Goal: Task Accomplishment & Management: Manage account settings

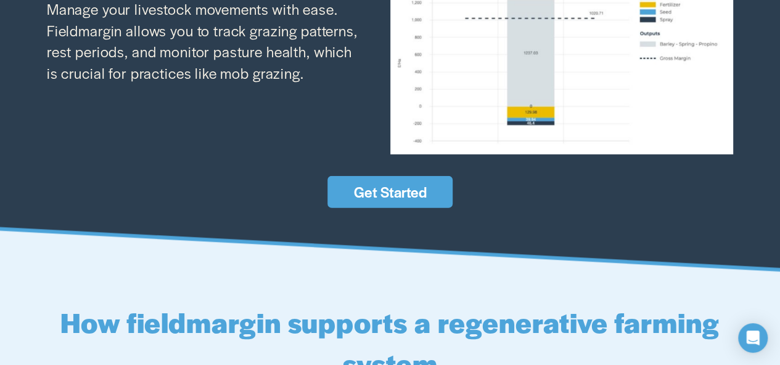
scroll to position [1738, 0]
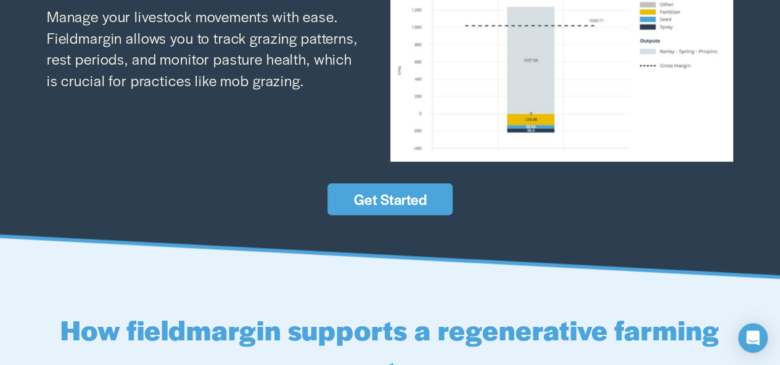
click at [436, 216] on link "Get Started" at bounding box center [389, 200] width 124 height 32
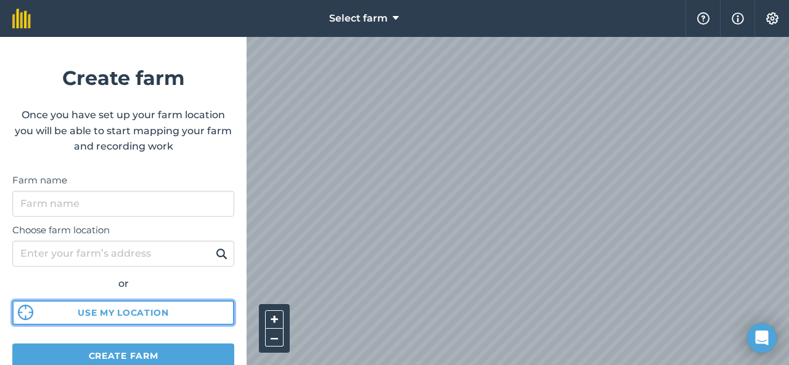
click at [136, 315] on button "Use my location" at bounding box center [123, 313] width 222 height 25
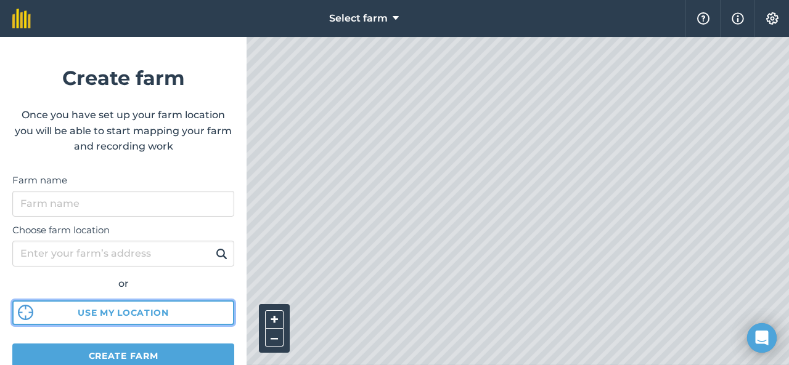
click at [182, 309] on button "Use my location" at bounding box center [123, 313] width 222 height 25
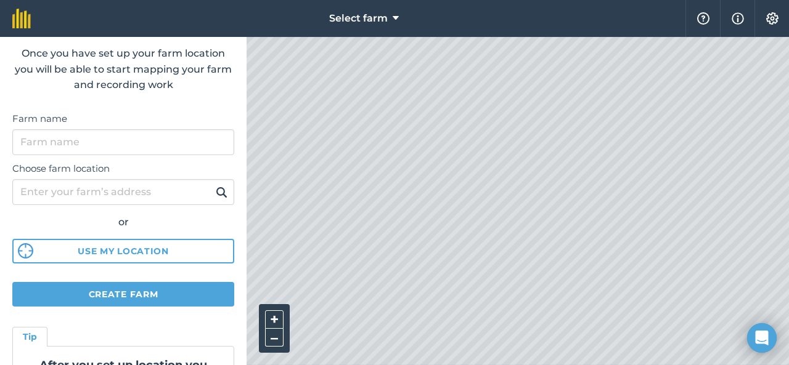
scroll to position [42, 0]
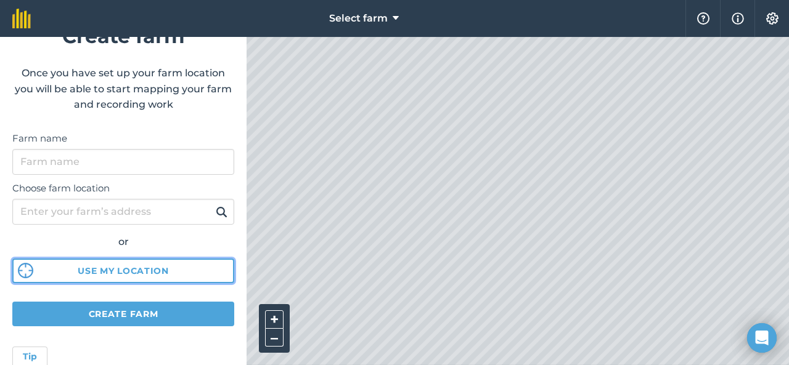
click at [185, 266] on button "Use my location" at bounding box center [123, 271] width 222 height 25
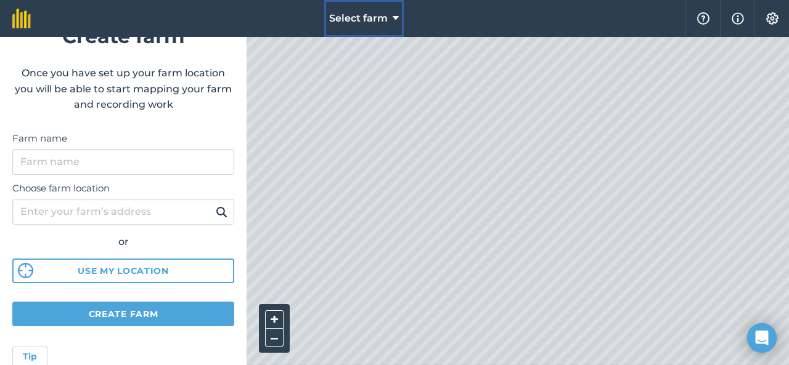
click at [393, 23] on icon at bounding box center [396, 18] width 6 height 15
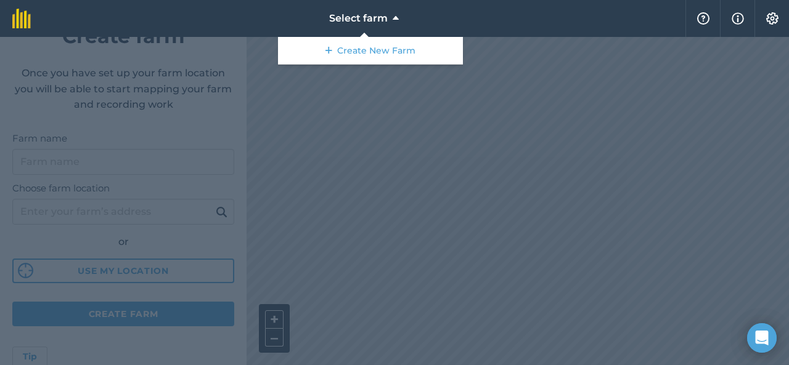
click at [385, 118] on div at bounding box center [394, 201] width 789 height 328
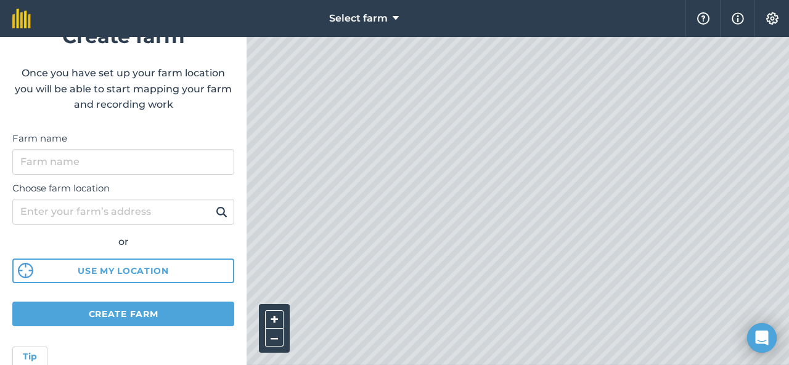
click at [200, 267] on button "Use my location" at bounding box center [123, 271] width 222 height 25
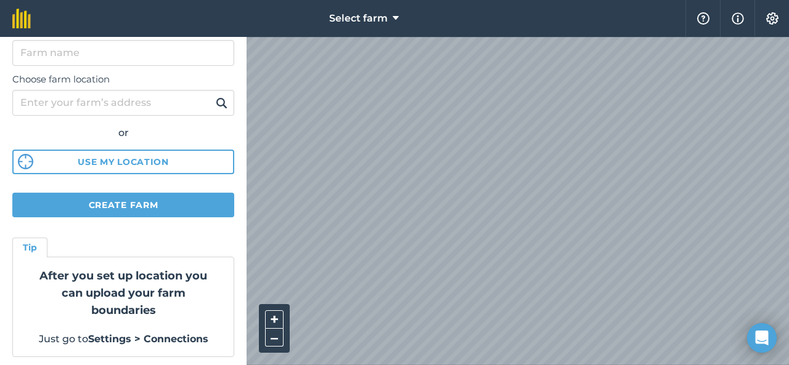
scroll to position [155, 0]
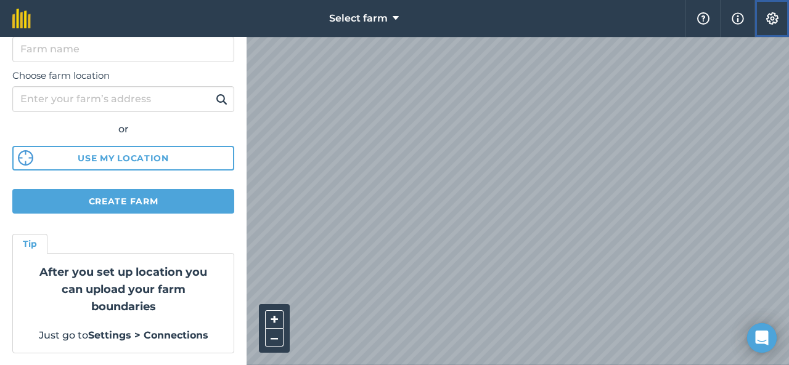
click at [774, 19] on img at bounding box center [772, 18] width 15 height 12
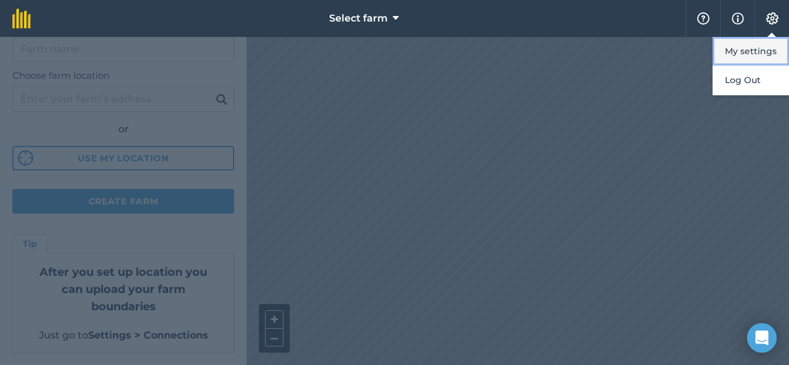
click at [762, 46] on button "My settings" at bounding box center [750, 51] width 76 height 29
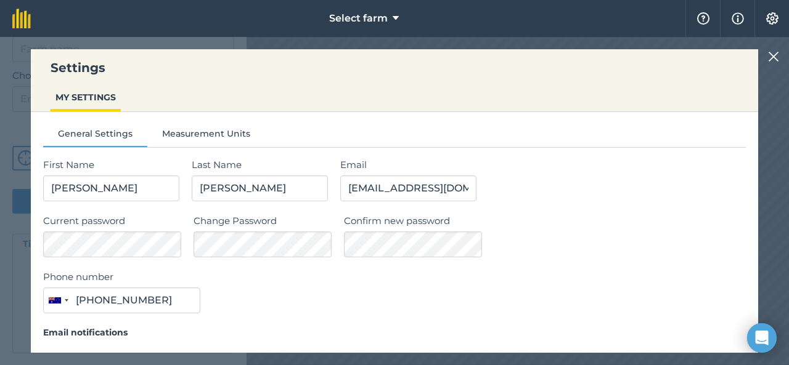
type input "0459 358 779"
click at [772, 55] on img at bounding box center [773, 56] width 11 height 15
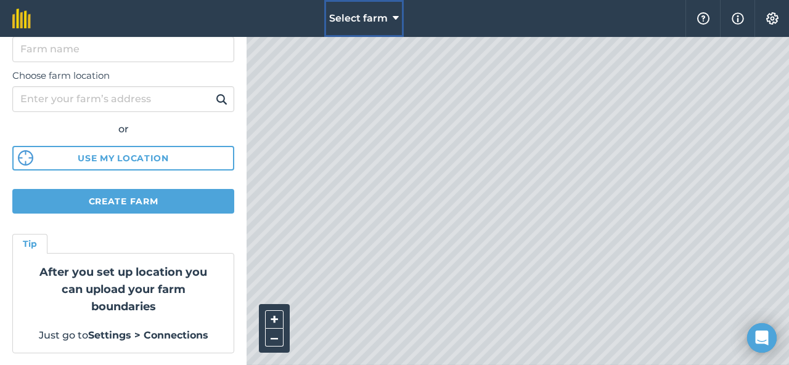
click at [391, 14] on button "Select farm" at bounding box center [363, 18] width 79 height 37
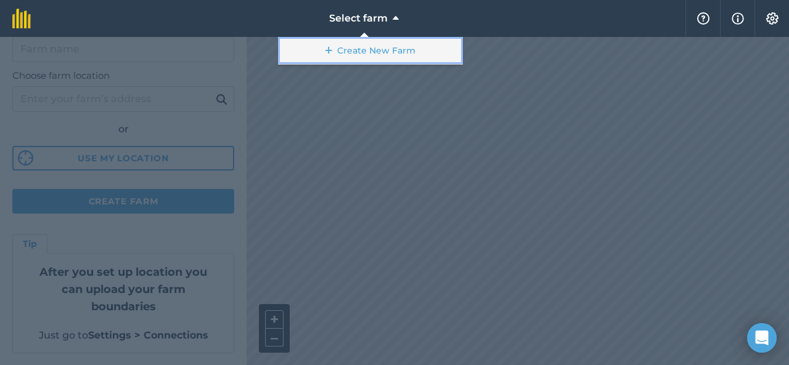
click at [397, 51] on link "Create New Farm" at bounding box center [370, 51] width 185 height 28
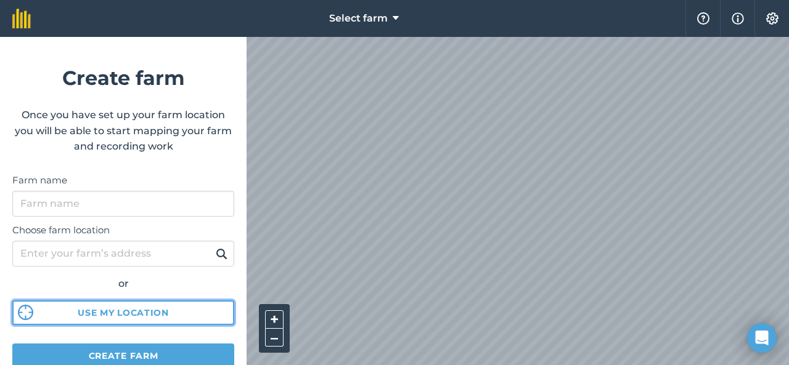
click at [163, 314] on button "Use my location" at bounding box center [123, 313] width 222 height 25
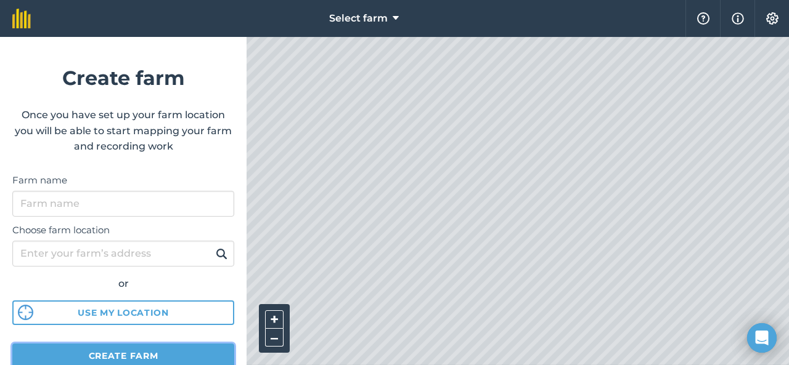
click at [212, 351] on button "Create farm" at bounding box center [123, 356] width 222 height 25
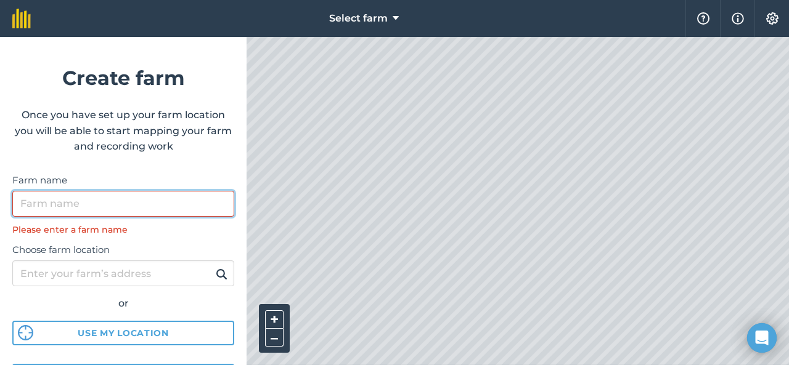
click at [84, 208] on input "Farm name" at bounding box center [123, 204] width 222 height 26
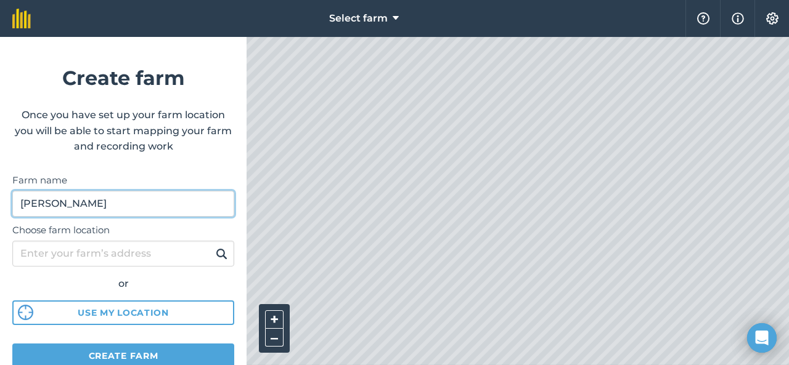
click at [49, 210] on input "MulgaRidge" at bounding box center [123, 204] width 222 height 26
type input "[GEOGRAPHIC_DATA]"
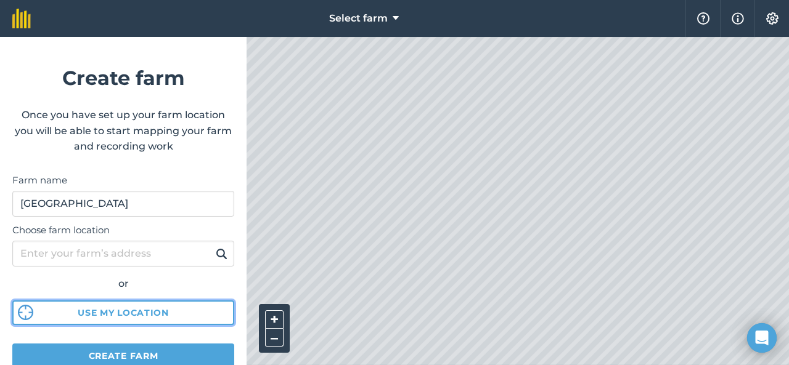
click at [213, 313] on button "Use my location" at bounding box center [123, 313] width 222 height 25
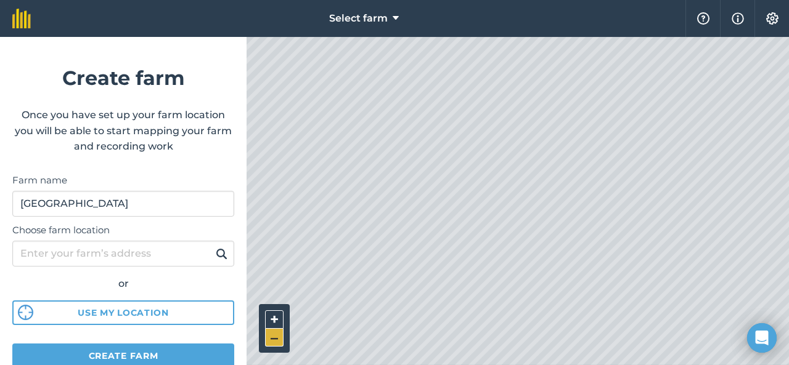
click at [272, 344] on button "–" at bounding box center [274, 338] width 18 height 18
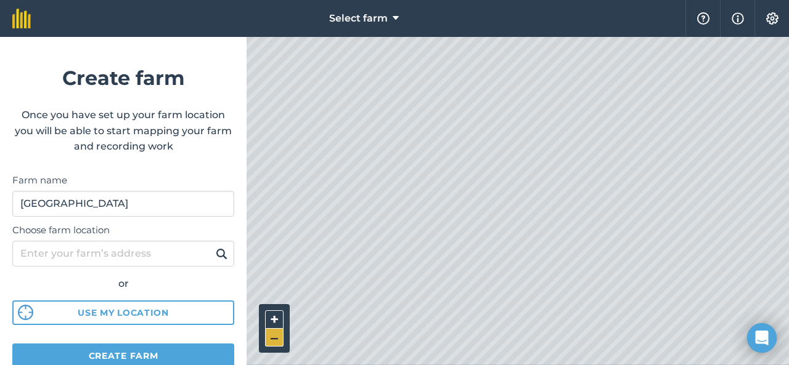
click at [272, 344] on button "–" at bounding box center [274, 338] width 18 height 18
click at [271, 344] on button "–" at bounding box center [274, 338] width 18 height 18
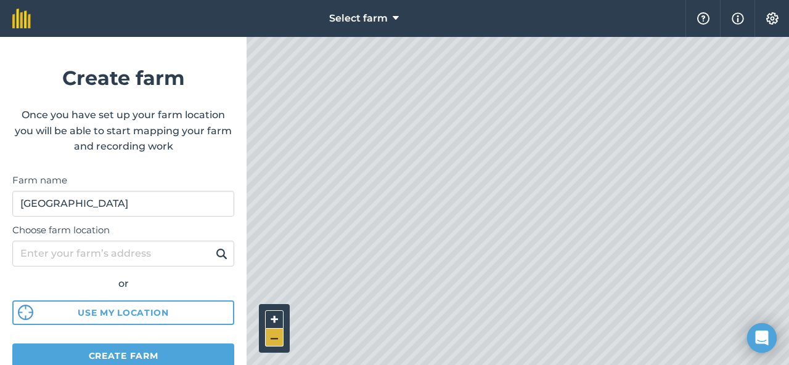
click at [279, 344] on button "–" at bounding box center [274, 338] width 18 height 18
click at [283, 341] on div "+ –" at bounding box center [274, 328] width 31 height 49
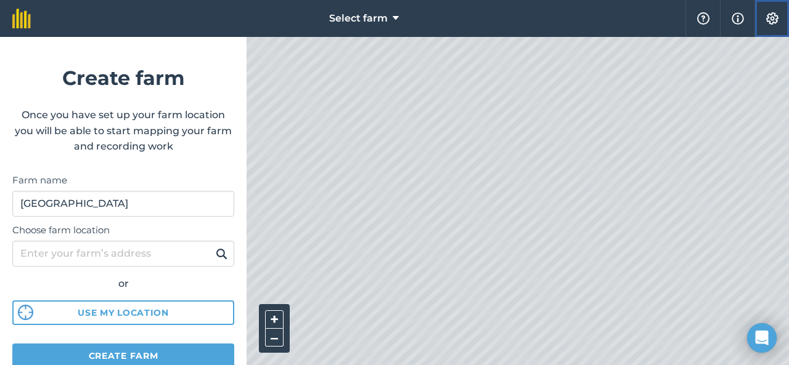
click at [770, 14] on img at bounding box center [772, 18] width 15 height 12
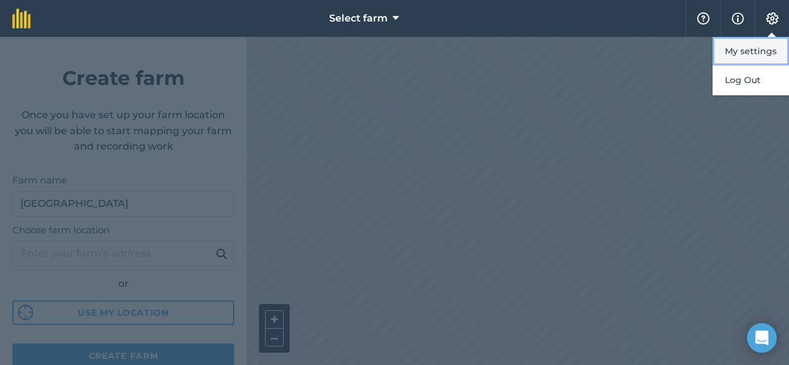
click at [773, 48] on button "My settings" at bounding box center [750, 51] width 76 height 29
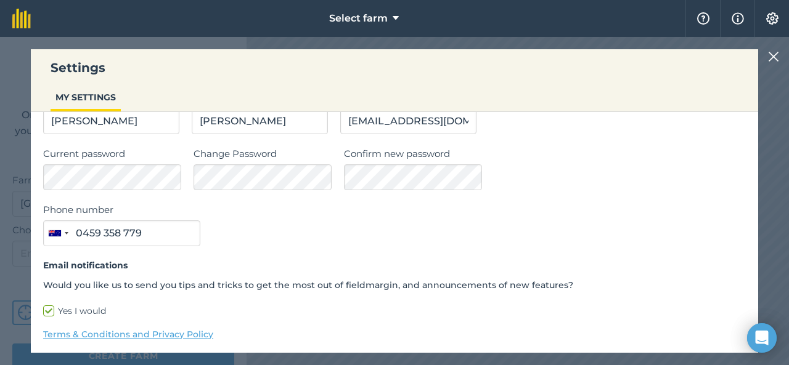
scroll to position [106, 0]
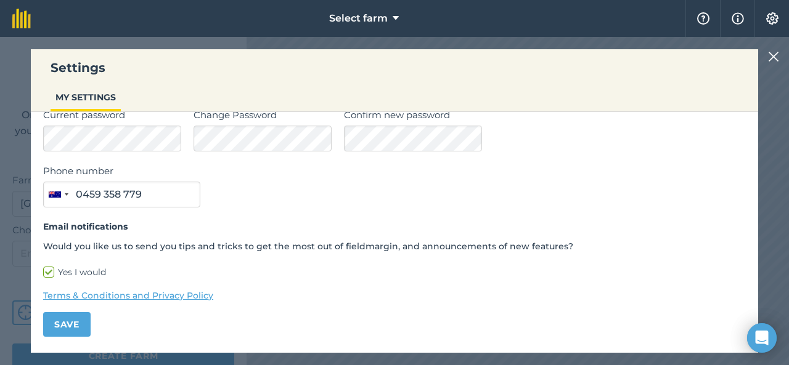
click at [774, 56] on img at bounding box center [773, 56] width 11 height 15
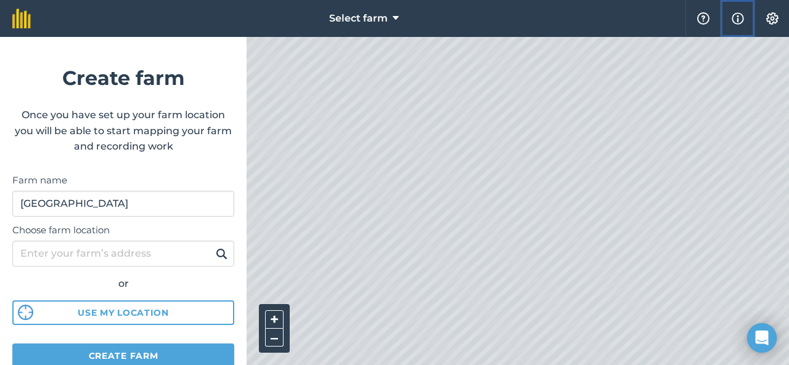
click at [738, 18] on img at bounding box center [738, 18] width 12 height 15
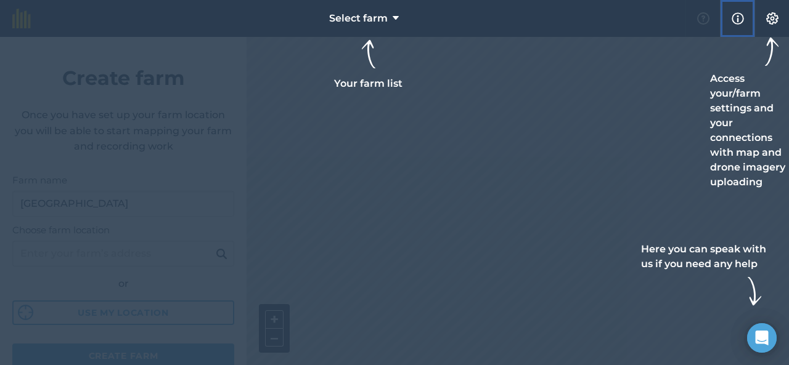
click at [738, 17] on img at bounding box center [738, 18] width 12 height 15
click at [773, 17] on img at bounding box center [772, 18] width 15 height 12
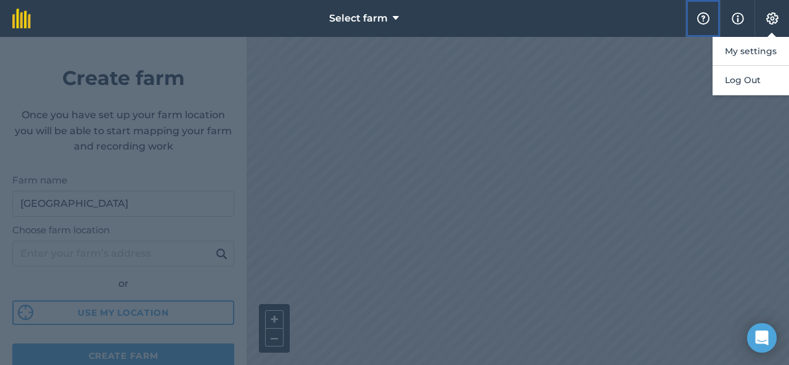
click at [698, 20] on img at bounding box center [703, 18] width 15 height 12
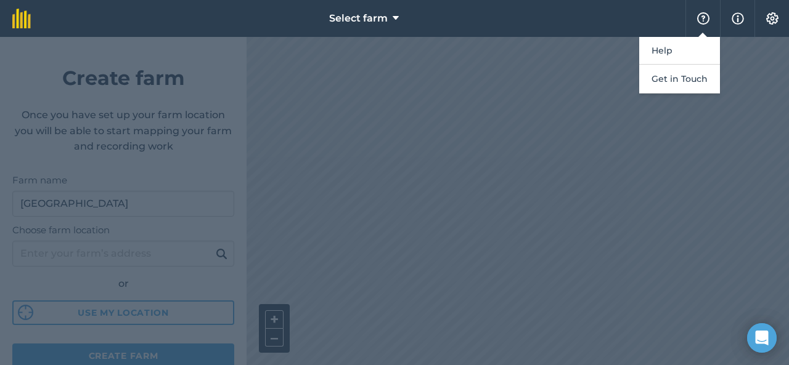
click at [747, 121] on div at bounding box center [394, 201] width 789 height 328
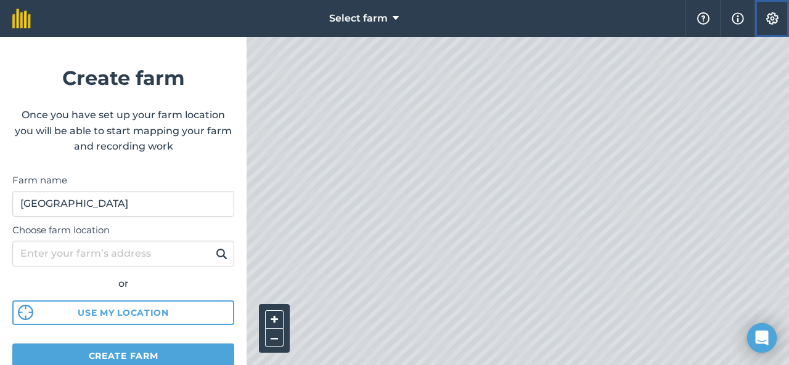
click at [777, 15] on img at bounding box center [772, 18] width 15 height 12
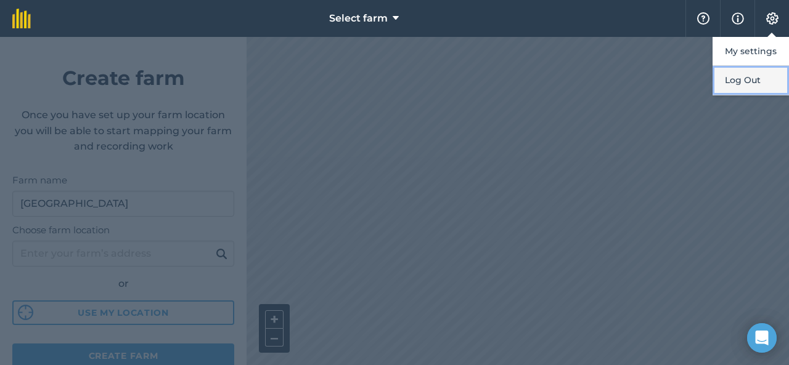
click at [760, 81] on button "Log Out" at bounding box center [750, 80] width 76 height 29
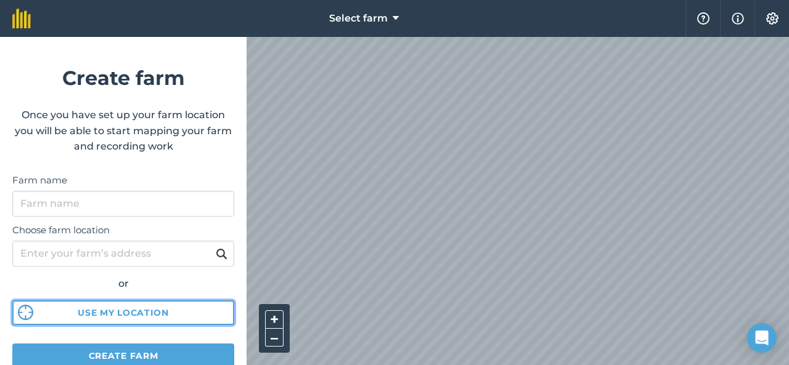
click at [149, 312] on button "Use my location" at bounding box center [123, 313] width 222 height 25
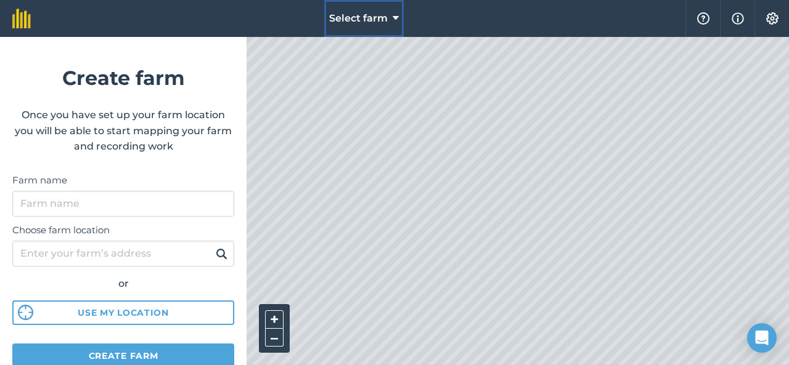
click at [387, 14] on span "Select farm" at bounding box center [358, 18] width 59 height 15
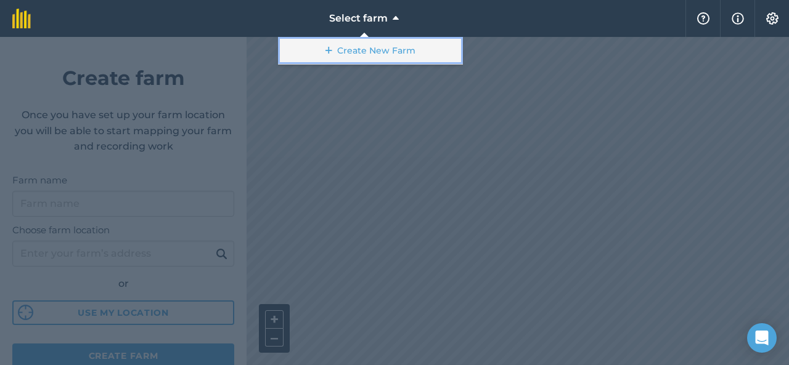
click at [344, 52] on link "Create New Farm" at bounding box center [370, 51] width 185 height 28
click at [332, 52] on icon at bounding box center [328, 50] width 7 height 12
click at [332, 55] on icon at bounding box center [328, 50] width 7 height 12
click at [435, 54] on link "Create New Farm" at bounding box center [370, 51] width 185 height 28
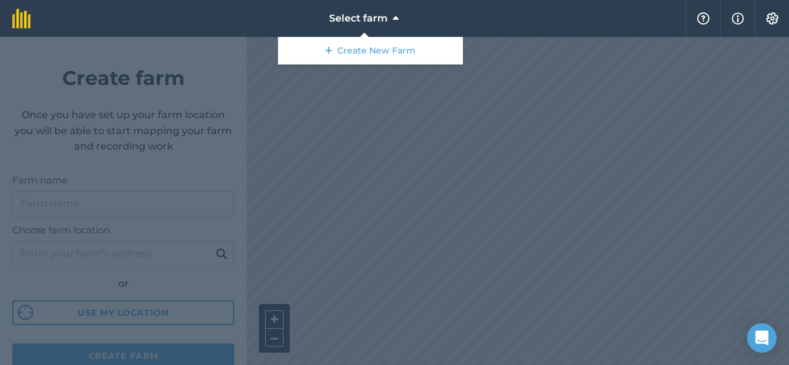
drag, startPoint x: 499, startPoint y: 238, endPoint x: 451, endPoint y: 109, distance: 137.5
click at [451, 109] on div at bounding box center [394, 201] width 789 height 328
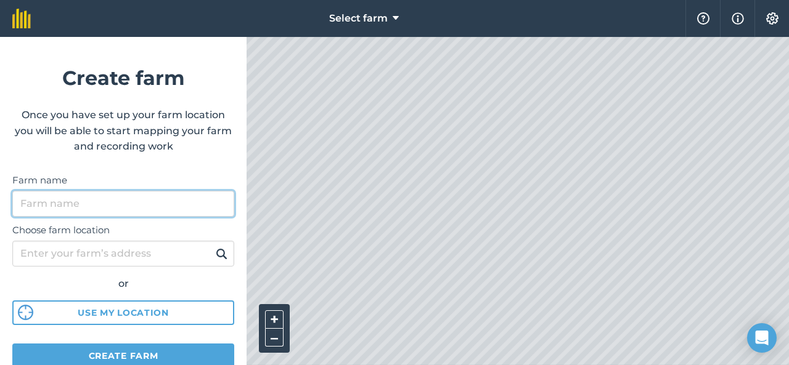
click at [144, 202] on input "Farm name" at bounding box center [123, 204] width 222 height 26
type input "Mulga Ridge"
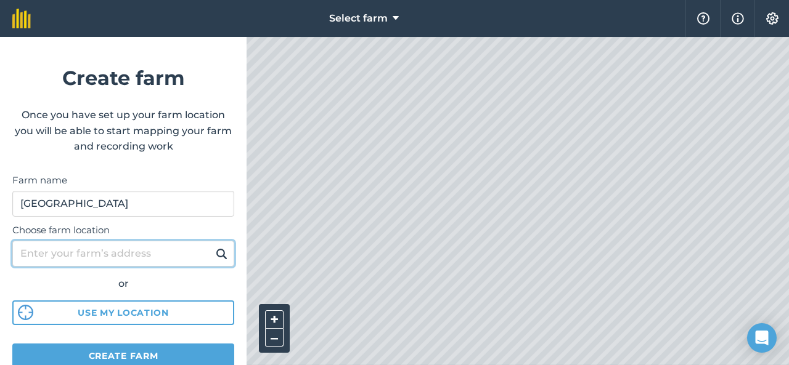
click at [96, 253] on input "Choose farm location" at bounding box center [123, 254] width 222 height 26
type input "1495 North gradna Road TALWOOD 4496"
click at [212, 246] on button at bounding box center [221, 254] width 19 height 16
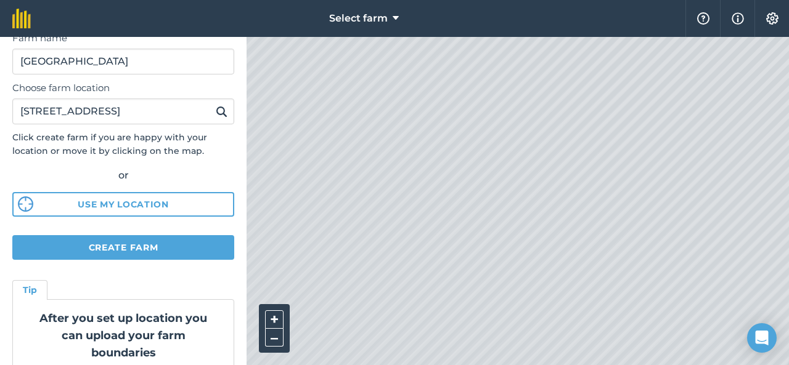
scroll to position [189, 0]
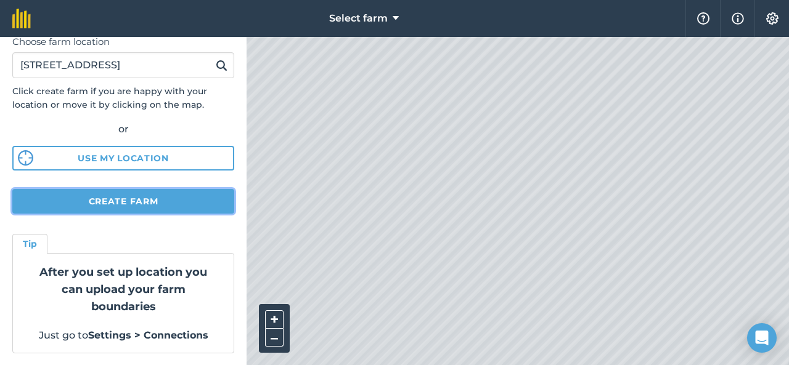
click at [87, 205] on button "Create farm" at bounding box center [123, 201] width 222 height 25
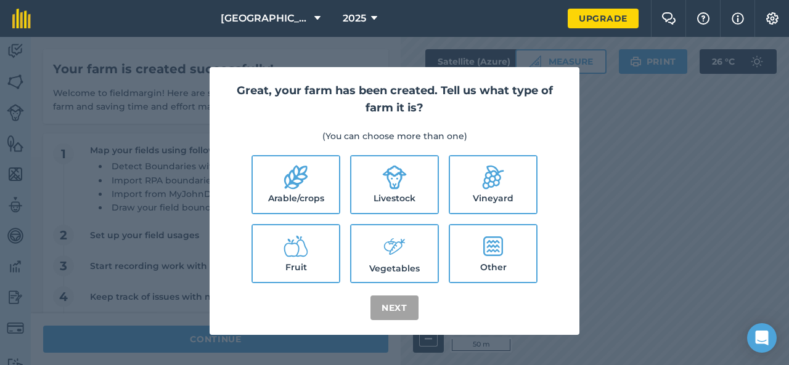
click at [292, 179] on icon at bounding box center [295, 177] width 25 height 25
checkbox input "true"
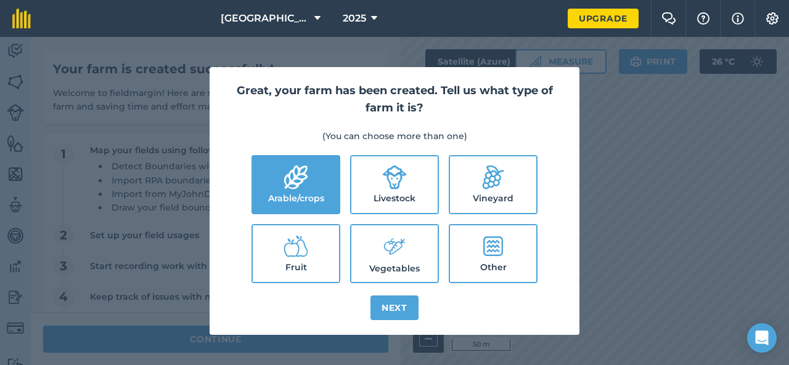
click at [377, 175] on label "Livestock" at bounding box center [394, 185] width 86 height 57
checkbox input "true"
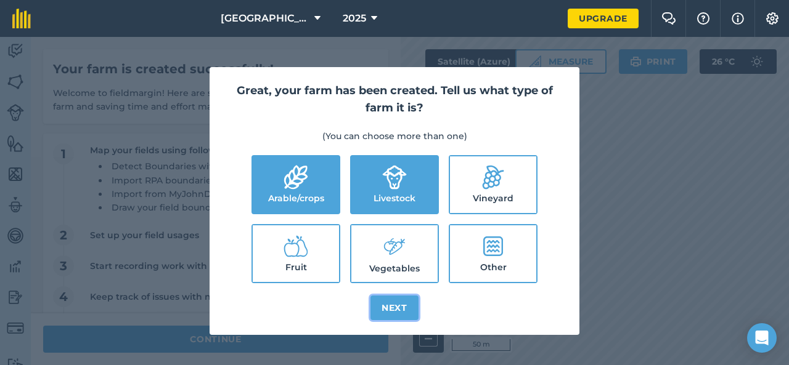
click at [383, 305] on button "Next" at bounding box center [394, 308] width 48 height 25
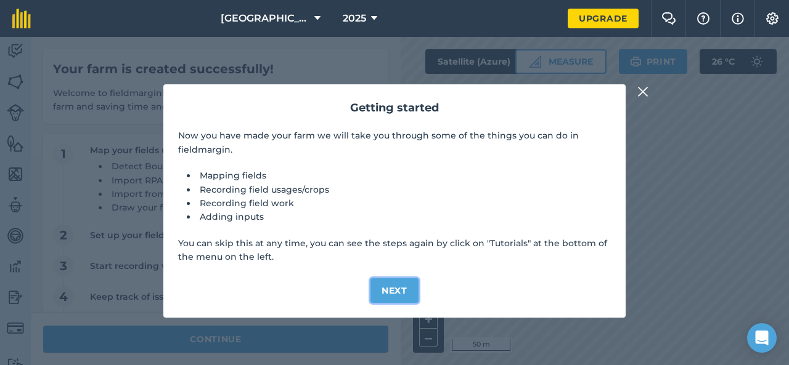
click at [380, 293] on button "Next" at bounding box center [394, 291] width 48 height 25
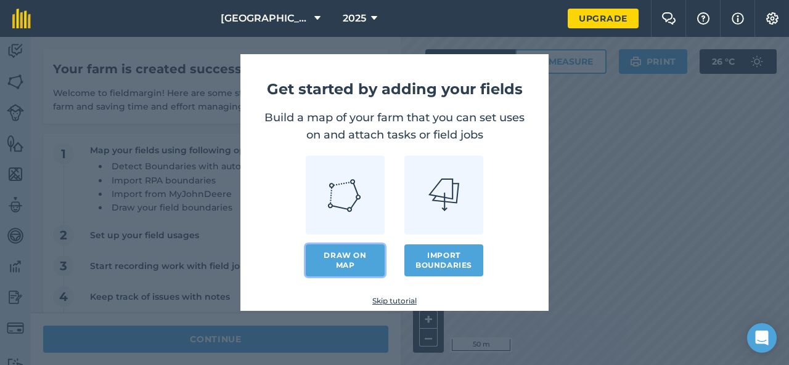
click at [345, 267] on link "Draw on map" at bounding box center [345, 261] width 79 height 32
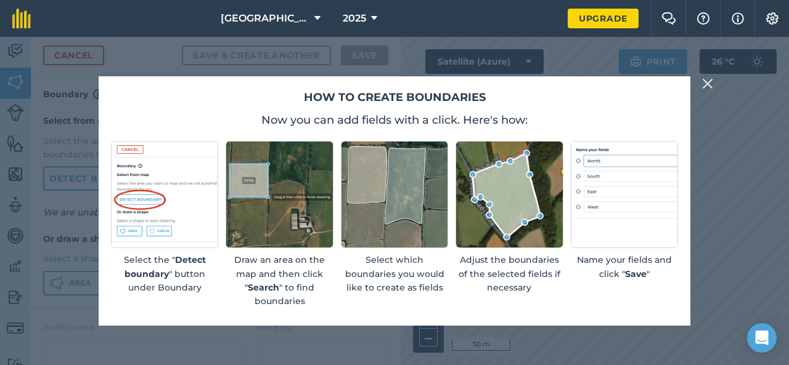
click at [706, 83] on img at bounding box center [707, 83] width 11 height 15
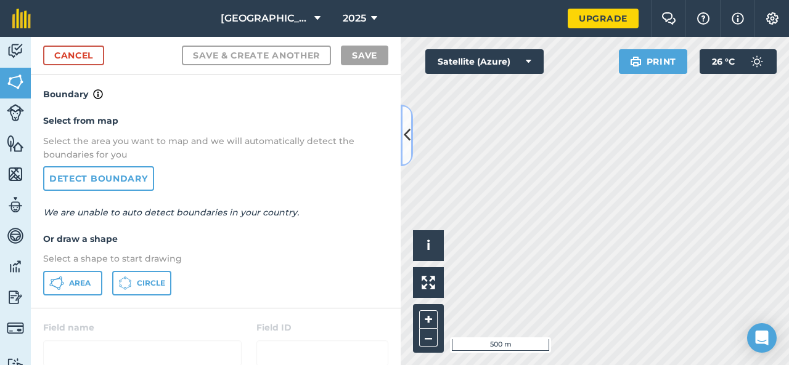
click at [406, 145] on icon at bounding box center [407, 135] width 7 height 22
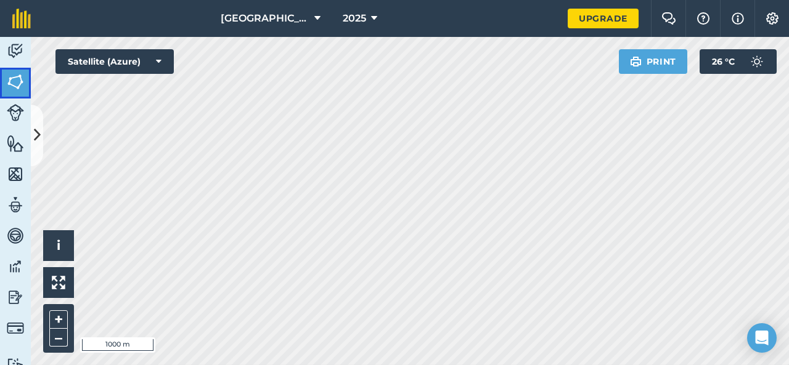
click at [12, 82] on img at bounding box center [15, 82] width 17 height 18
click at [20, 79] on img at bounding box center [15, 82] width 17 height 18
drag, startPoint x: 20, startPoint y: 76, endPoint x: 7, endPoint y: 89, distance: 18.3
click at [7, 89] on link "Fields" at bounding box center [15, 83] width 31 height 31
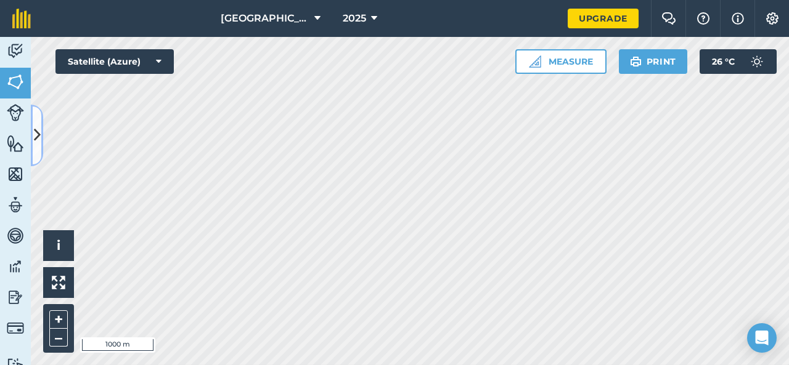
click at [35, 131] on icon at bounding box center [37, 135] width 7 height 22
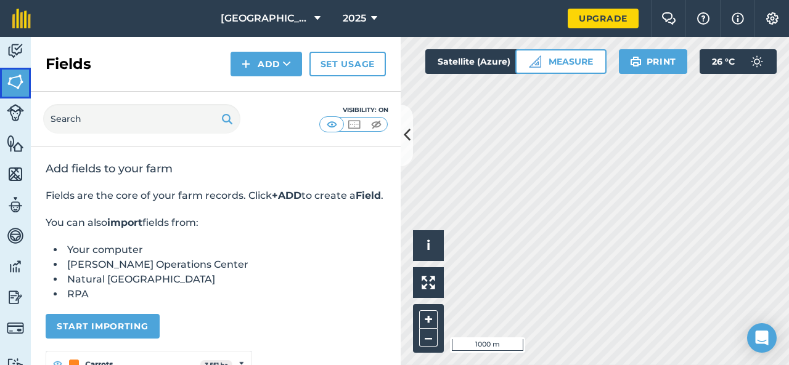
click at [15, 76] on img at bounding box center [15, 82] width 17 height 18
click at [17, 49] on img at bounding box center [15, 51] width 17 height 18
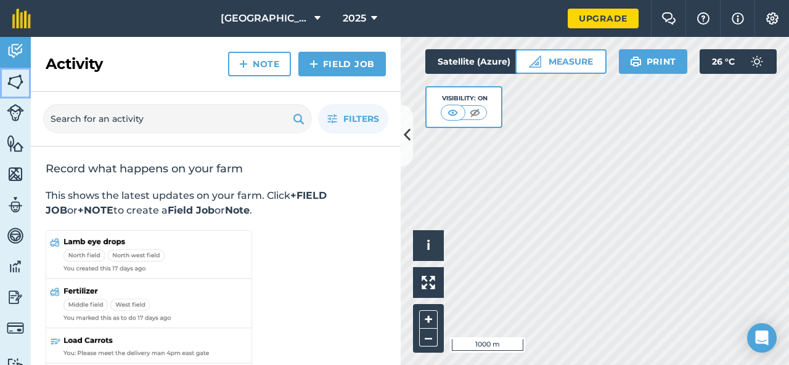
click at [15, 86] on img at bounding box center [15, 82] width 17 height 18
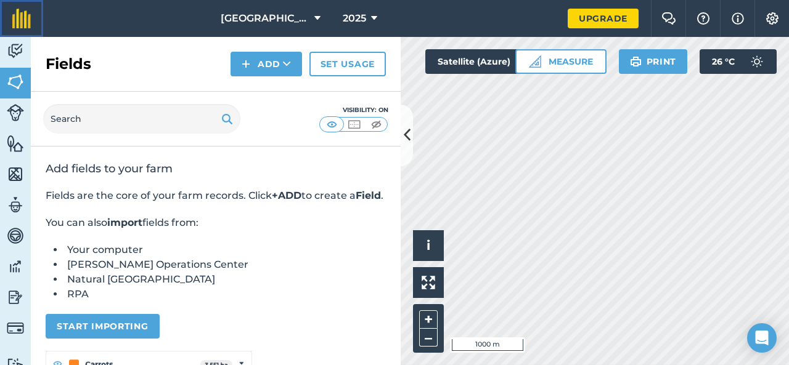
click at [20, 9] on img at bounding box center [21, 19] width 18 height 20
click at [20, 81] on img at bounding box center [15, 82] width 17 height 18
click at [409, 135] on icon at bounding box center [407, 135] width 7 height 22
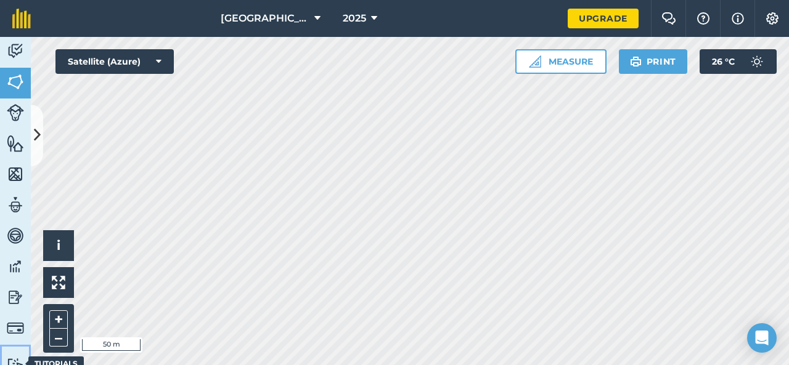
click at [13, 359] on img at bounding box center [15, 364] width 17 height 12
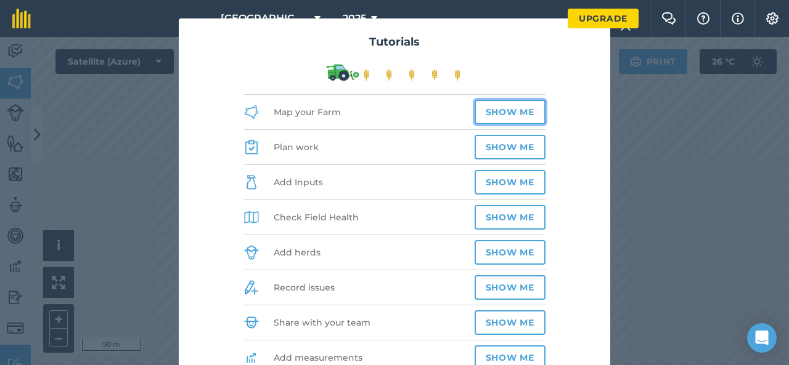
click at [520, 115] on button "Show me" at bounding box center [510, 112] width 71 height 25
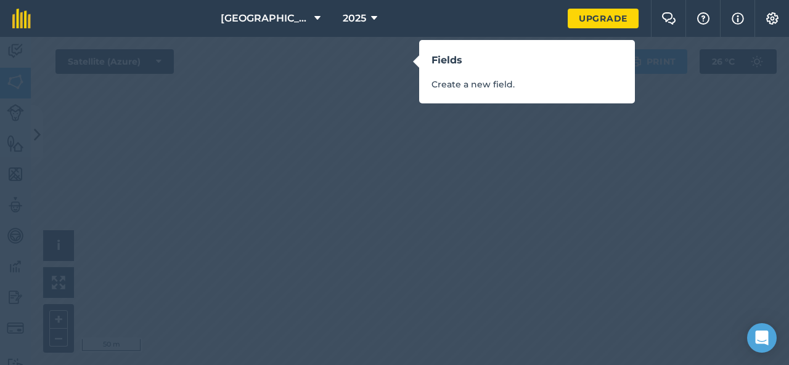
click at [419, 63] on div "Fields Create a new field." at bounding box center [527, 71] width 216 height 63
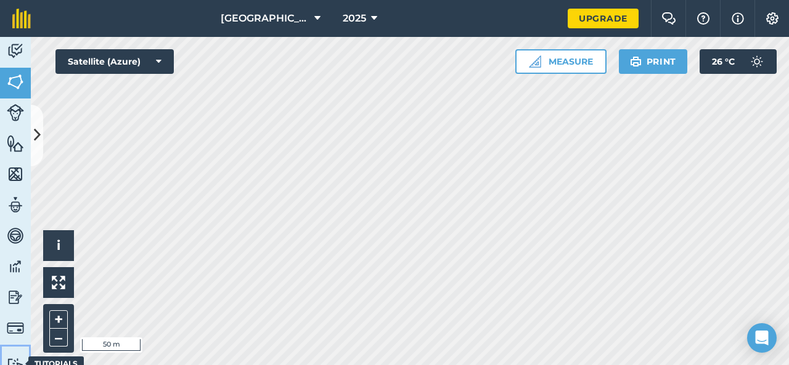
click at [18, 358] on img at bounding box center [15, 364] width 17 height 12
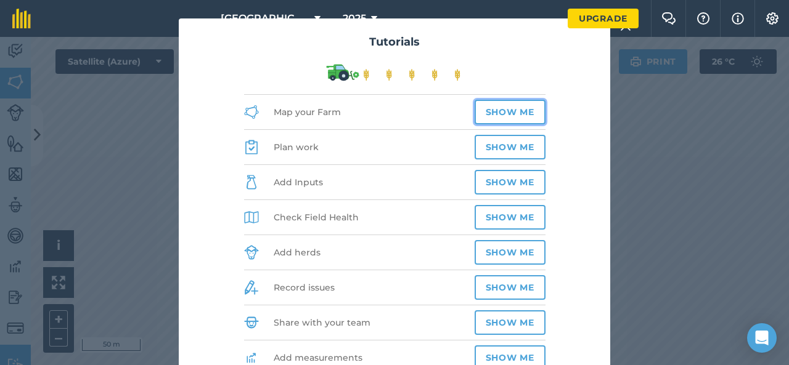
click at [502, 114] on button "Show me" at bounding box center [510, 112] width 71 height 25
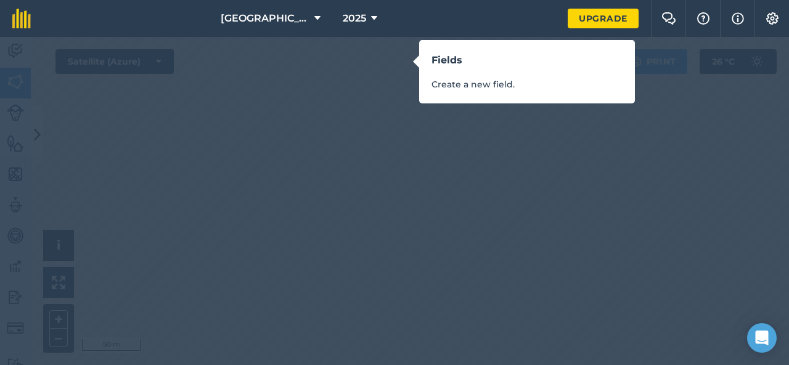
click at [357, 47] on div "Fields Create a new field." at bounding box center [394, 182] width 789 height 365
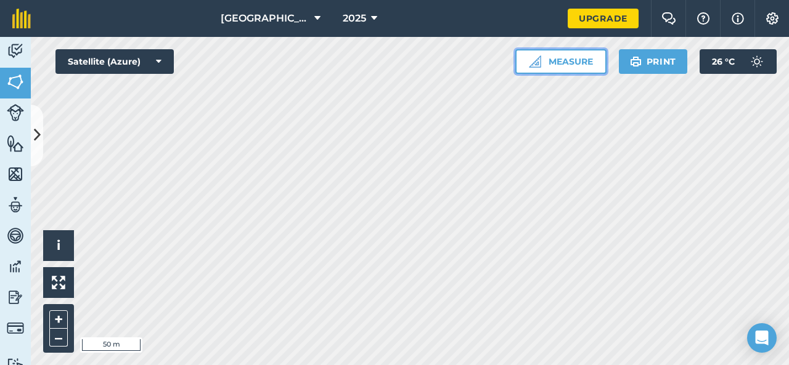
click at [534, 65] on img at bounding box center [535, 61] width 12 height 12
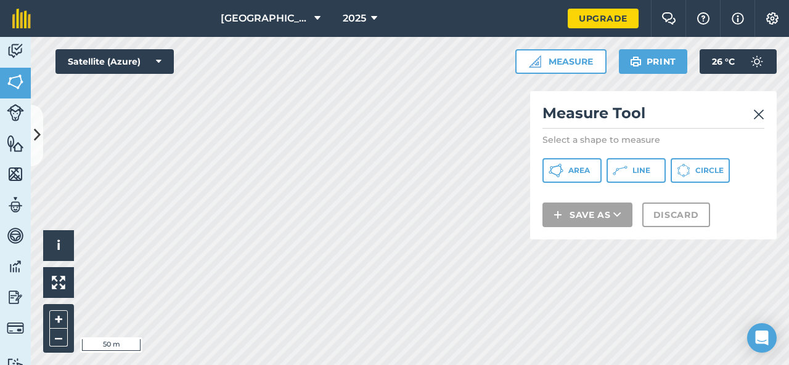
click at [759, 111] on img at bounding box center [758, 114] width 11 height 15
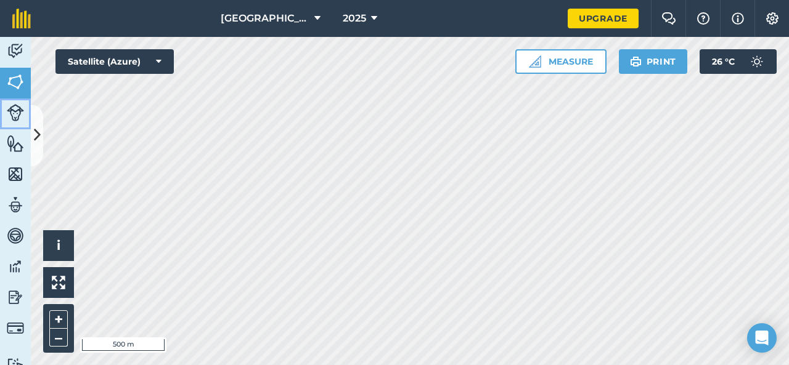
click at [17, 114] on img at bounding box center [15, 112] width 17 height 17
click at [41, 129] on button at bounding box center [37, 136] width 12 height 62
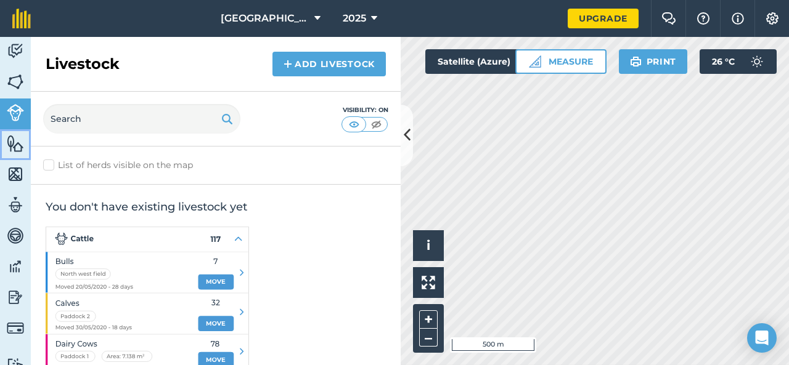
click at [17, 140] on img at bounding box center [15, 143] width 17 height 18
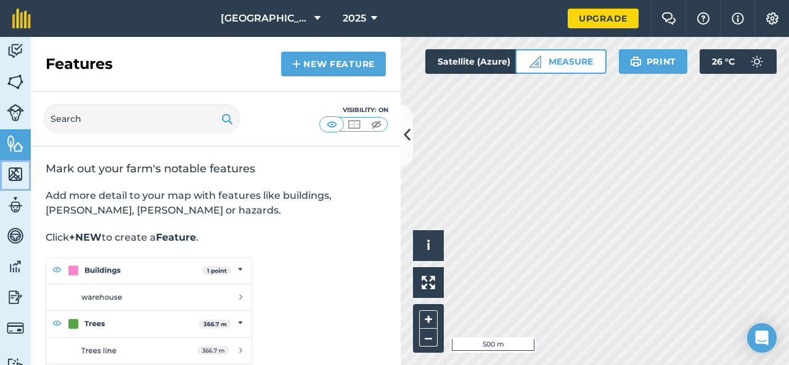
click at [16, 166] on img at bounding box center [15, 174] width 17 height 18
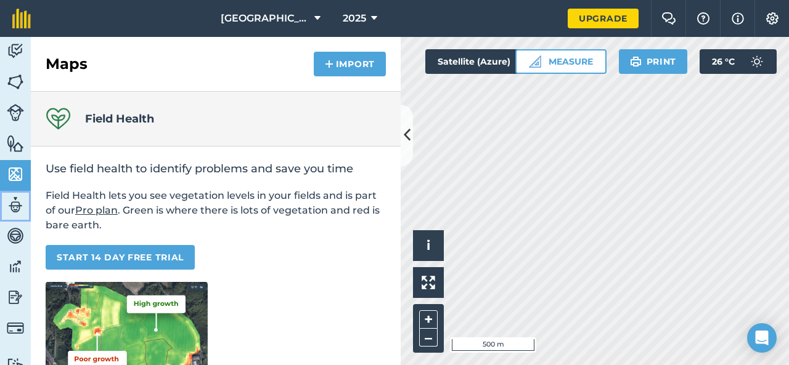
click at [17, 202] on img at bounding box center [15, 205] width 17 height 18
select select "MEMBER"
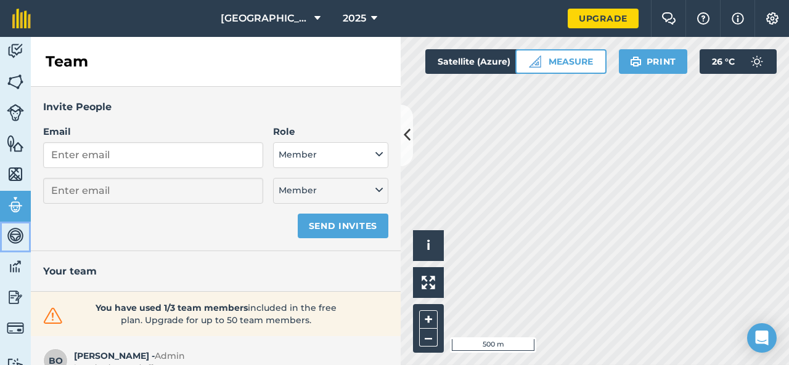
click at [17, 229] on img at bounding box center [15, 236] width 17 height 18
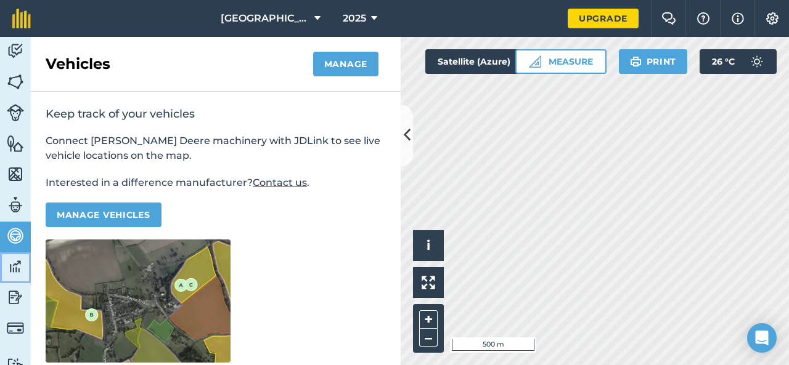
click at [16, 264] on img at bounding box center [15, 267] width 17 height 18
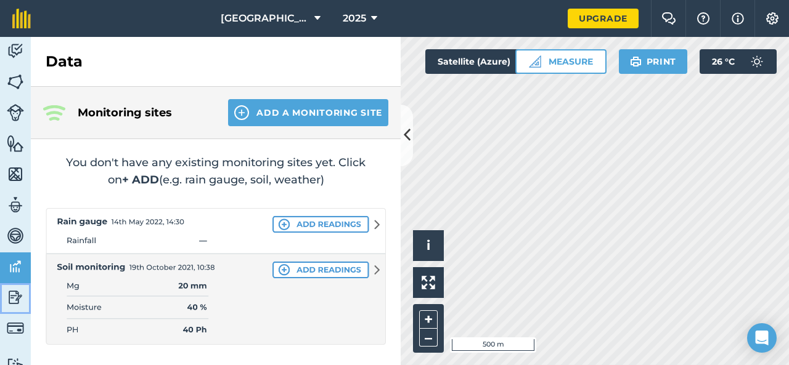
click at [17, 291] on img at bounding box center [15, 297] width 17 height 18
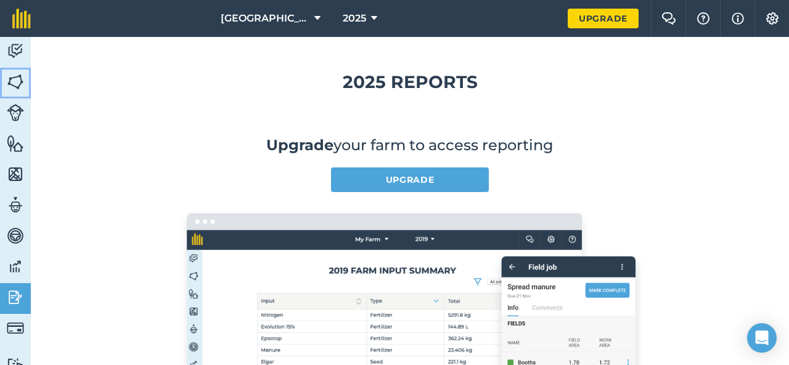
click at [18, 83] on img at bounding box center [15, 82] width 17 height 18
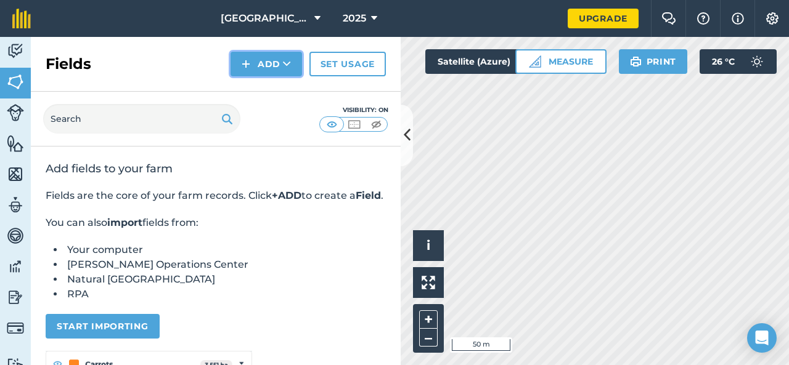
click at [281, 70] on button "Add" at bounding box center [265, 64] width 71 height 25
click at [281, 91] on link "Draw" at bounding box center [266, 91] width 68 height 27
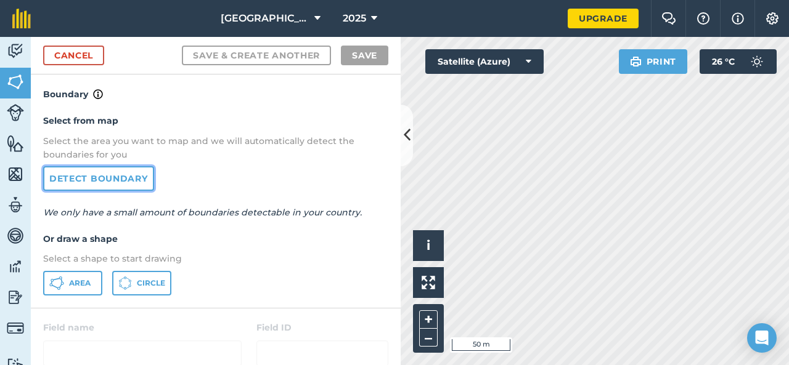
click at [147, 186] on link "Detect boundary" at bounding box center [98, 178] width 111 height 25
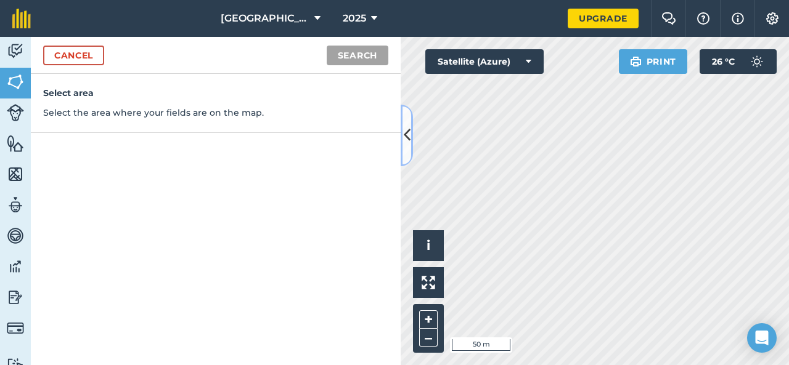
click at [409, 141] on icon at bounding box center [407, 135] width 7 height 22
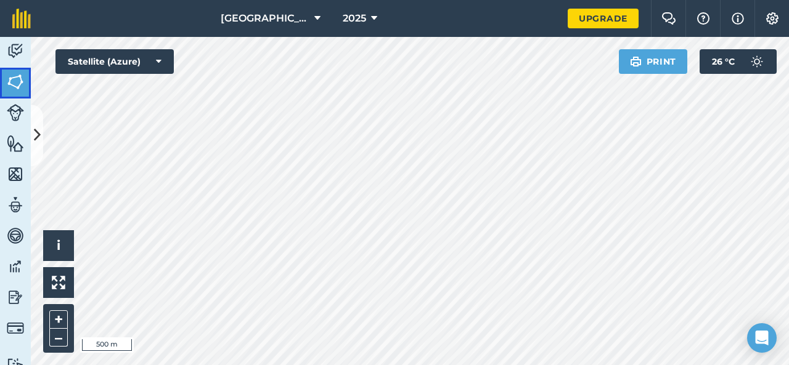
click at [22, 87] on img at bounding box center [15, 82] width 17 height 18
click at [15, 88] on img at bounding box center [15, 82] width 17 height 18
click at [22, 88] on img at bounding box center [15, 82] width 17 height 18
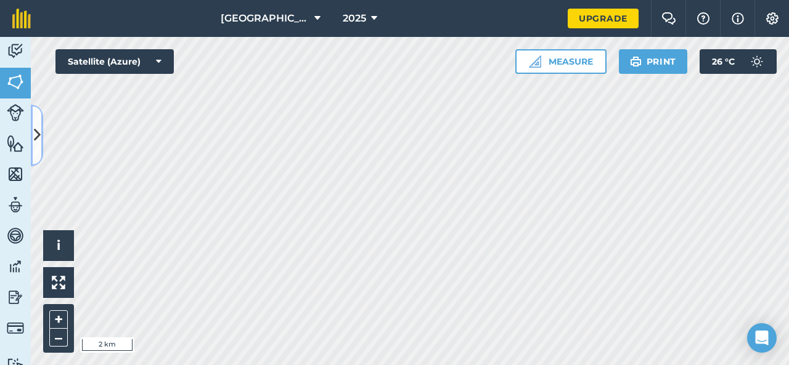
click at [36, 129] on icon at bounding box center [37, 135] width 7 height 22
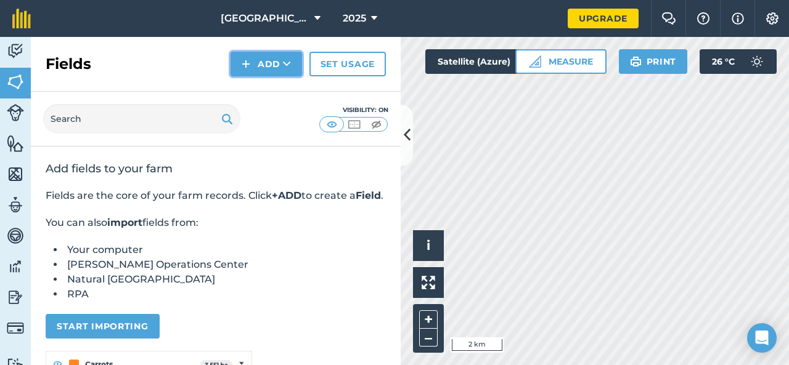
click at [275, 67] on button "Add" at bounding box center [265, 64] width 71 height 25
click at [270, 93] on link "Draw" at bounding box center [266, 91] width 68 height 27
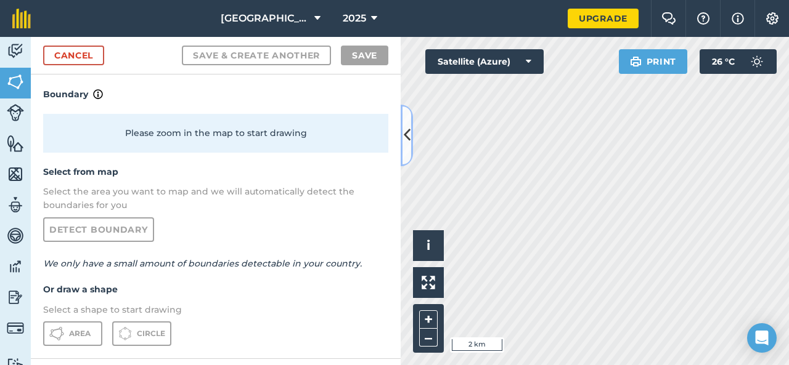
click at [403, 147] on button at bounding box center [407, 136] width 12 height 62
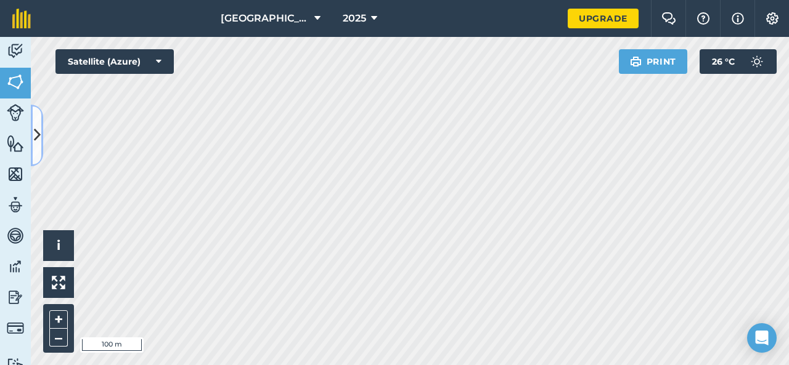
click at [36, 124] on icon at bounding box center [37, 135] width 7 height 22
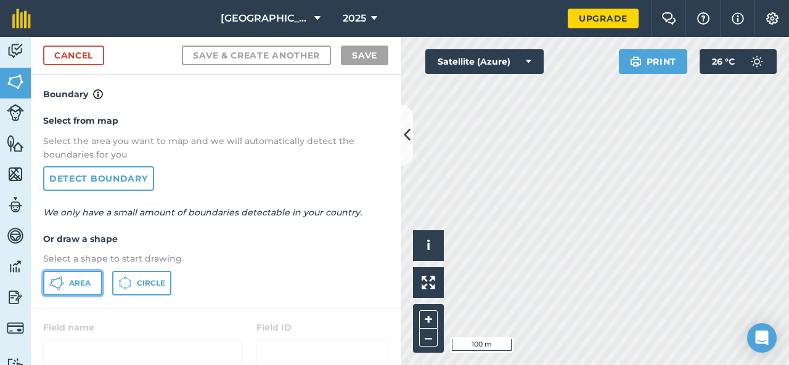
click at [77, 280] on span "Area" at bounding box center [80, 284] width 22 height 10
click at [407, 147] on button at bounding box center [407, 136] width 12 height 62
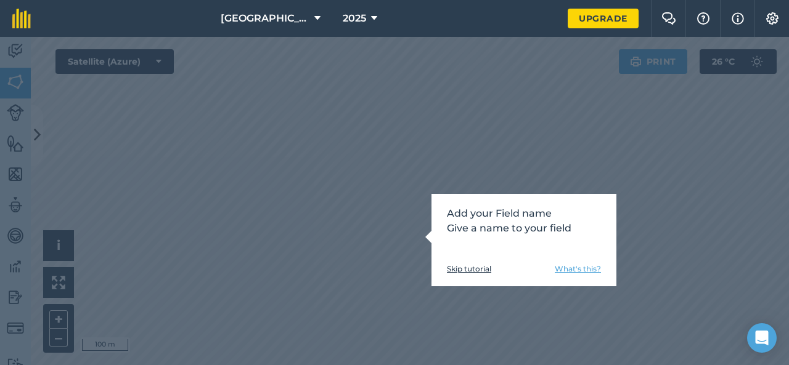
drag, startPoint x: 407, startPoint y: 147, endPoint x: 234, endPoint y: 206, distance: 182.2
click at [234, 206] on div "Add your Field name Give a name to your field Skip tutorial What's this?" at bounding box center [394, 201] width 789 height 328
click at [483, 273] on link "Skip tutorial" at bounding box center [469, 269] width 44 height 10
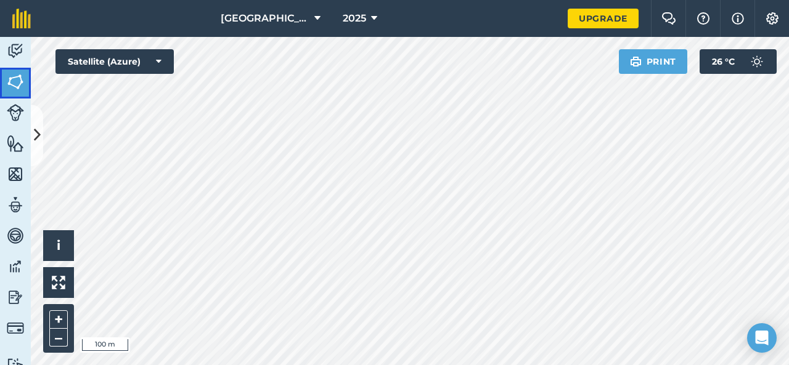
click at [18, 87] on img at bounding box center [15, 82] width 17 height 18
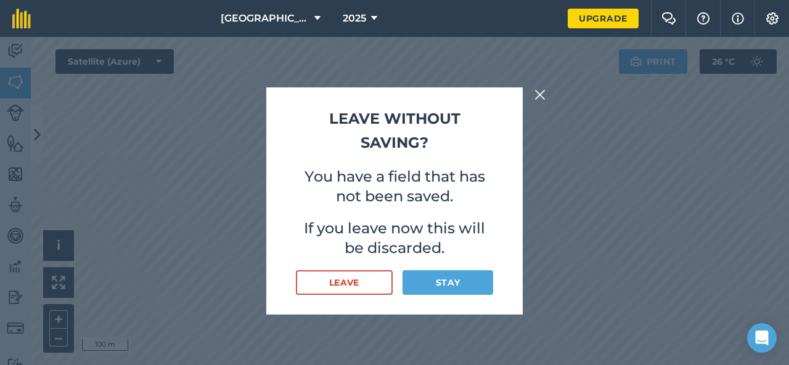
click at [546, 93] on button at bounding box center [539, 95] width 15 height 15
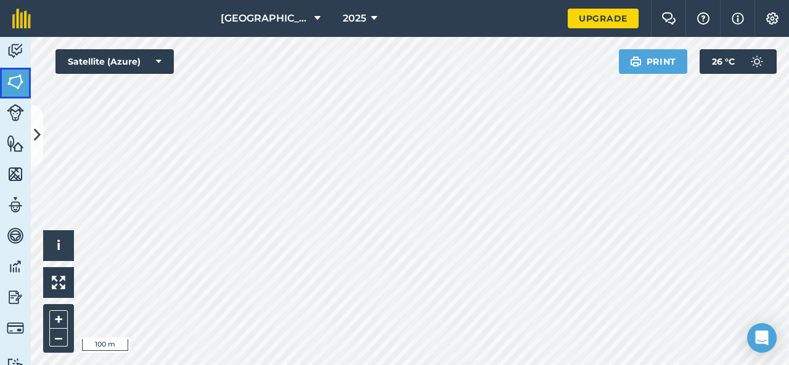
click at [13, 89] on img at bounding box center [15, 82] width 17 height 18
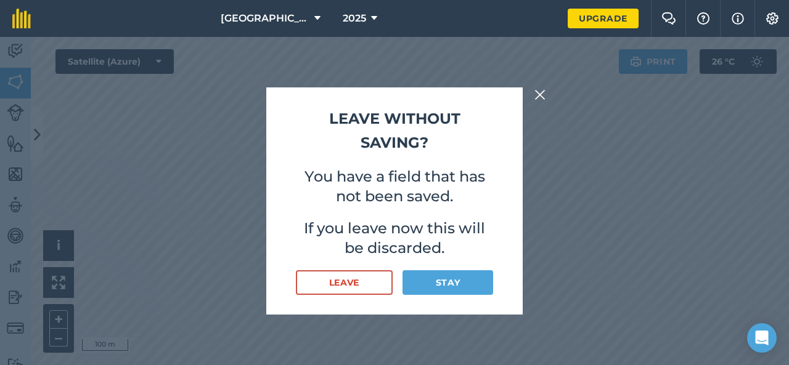
click at [41, 143] on div "Leave without saving? You have a field that has not been saved. If you leave no…" at bounding box center [394, 201] width 789 height 328
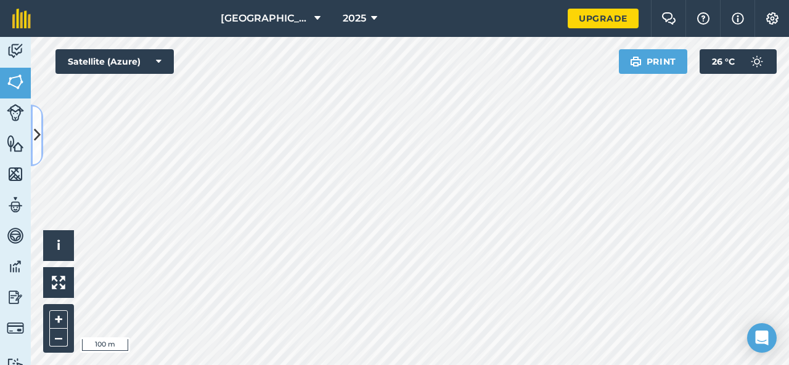
click at [39, 137] on icon at bounding box center [37, 135] width 7 height 22
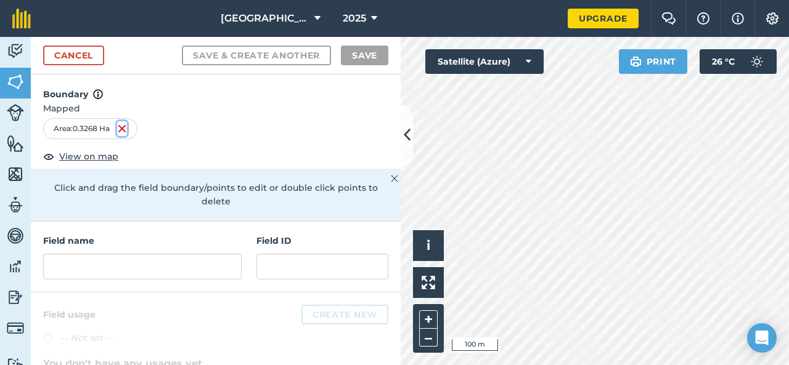
click at [121, 130] on img at bounding box center [122, 128] width 10 height 15
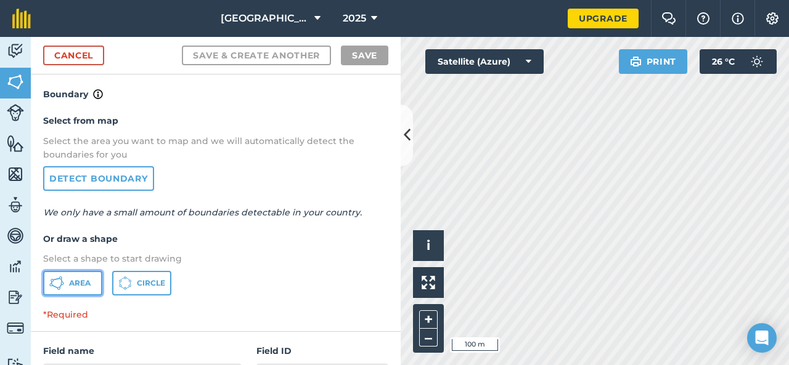
click at [84, 285] on span "Area" at bounding box center [80, 284] width 22 height 10
click at [409, 140] on icon at bounding box center [407, 135] width 7 height 22
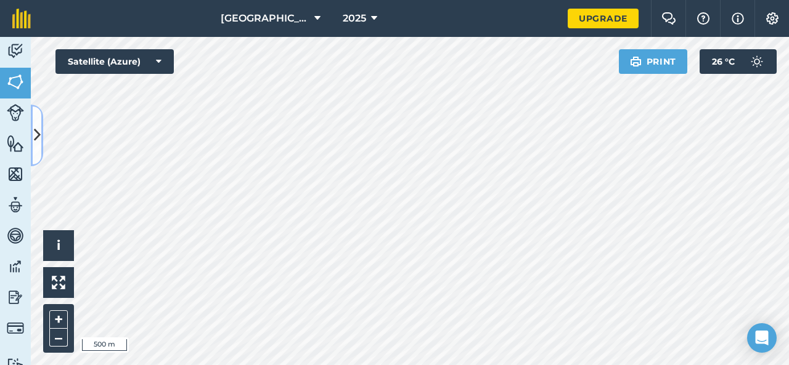
click at [39, 131] on icon at bounding box center [37, 135] width 7 height 22
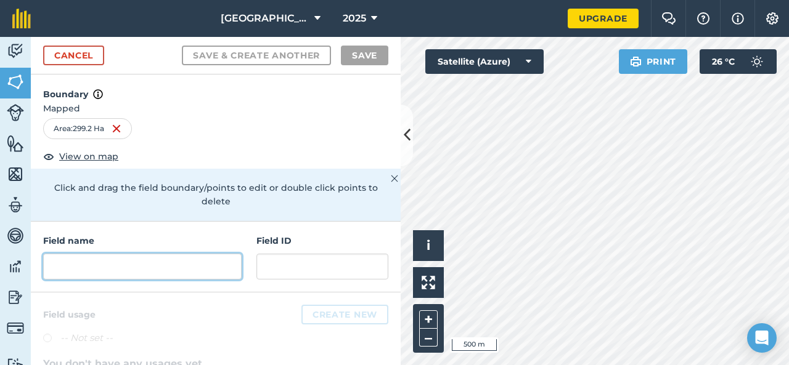
click at [101, 273] on input "text" at bounding box center [142, 267] width 198 height 26
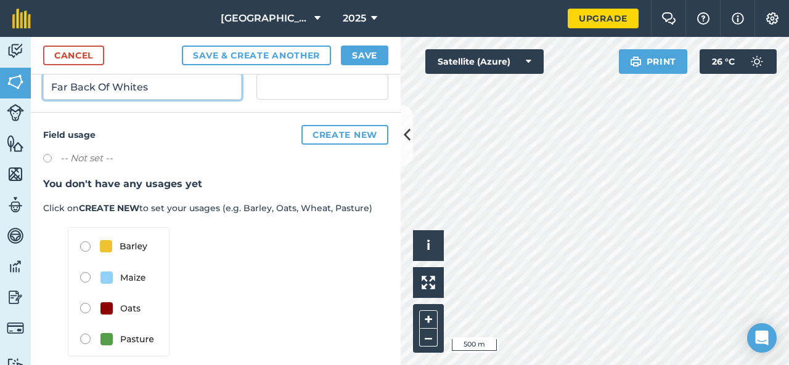
scroll to position [192, 0]
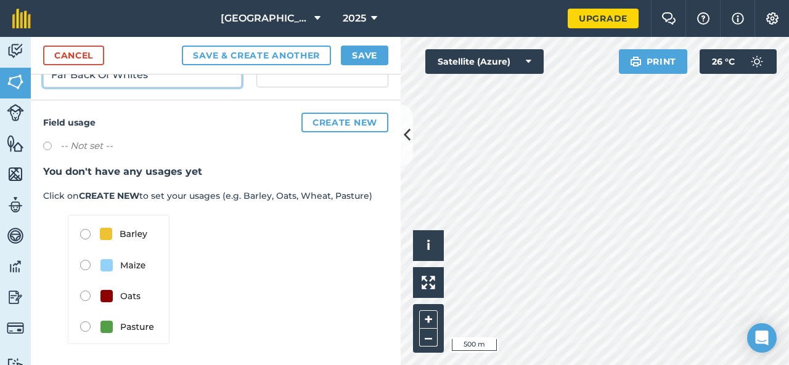
type input "Far Back Of Whites"
click at [88, 303] on img at bounding box center [119, 279] width 102 height 129
click at [84, 298] on img at bounding box center [119, 279] width 102 height 129
click at [86, 327] on img at bounding box center [119, 279] width 102 height 129
click at [86, 294] on img at bounding box center [119, 279] width 102 height 129
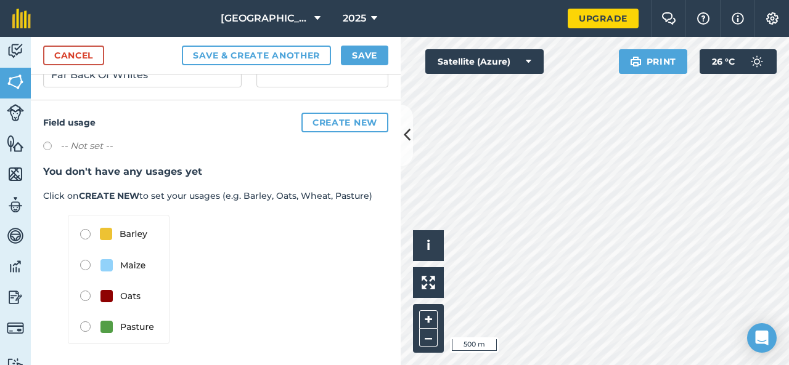
click at [48, 143] on label at bounding box center [51, 148] width 17 height 12
radio input "true"
click at [84, 294] on img at bounding box center [119, 279] width 102 height 129
click at [86, 330] on img at bounding box center [119, 279] width 102 height 129
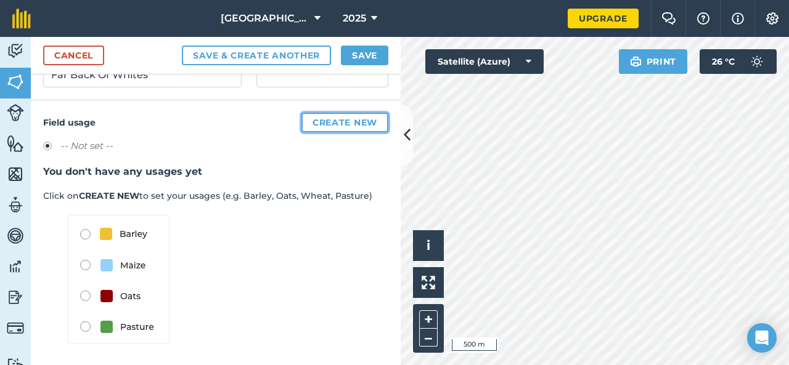
click at [322, 121] on button "Create new" at bounding box center [344, 123] width 87 height 20
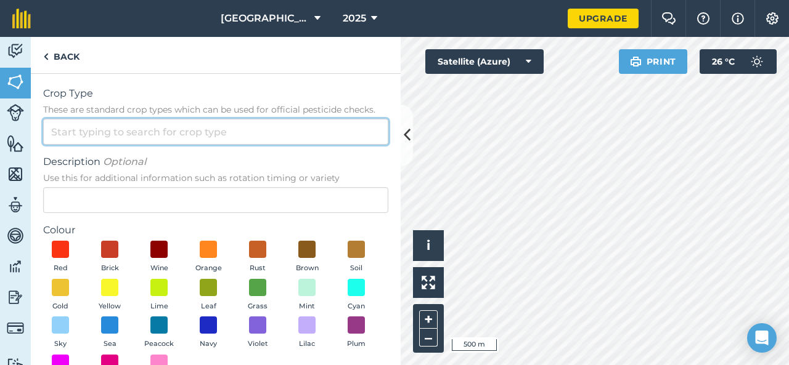
click at [200, 134] on input "Crop Type These are standard crop types which can be used for official pesticid…" at bounding box center [215, 132] width 345 height 26
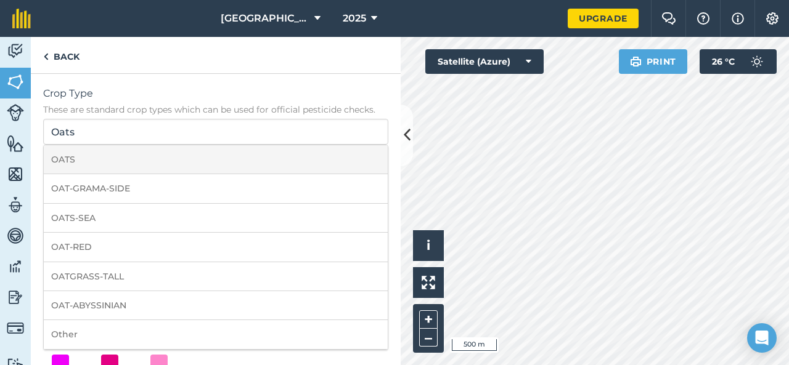
click at [73, 163] on li "OATS" at bounding box center [216, 159] width 344 height 29
type input "OATS"
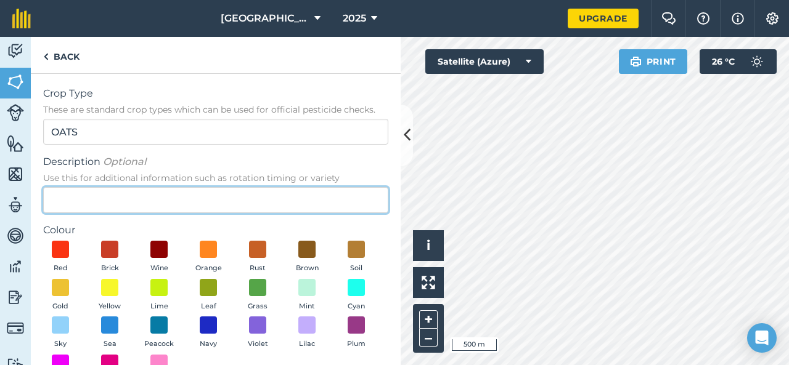
click at [89, 208] on input "Description Optional Use this for additional information such as rotation timin…" at bounding box center [215, 200] width 345 height 26
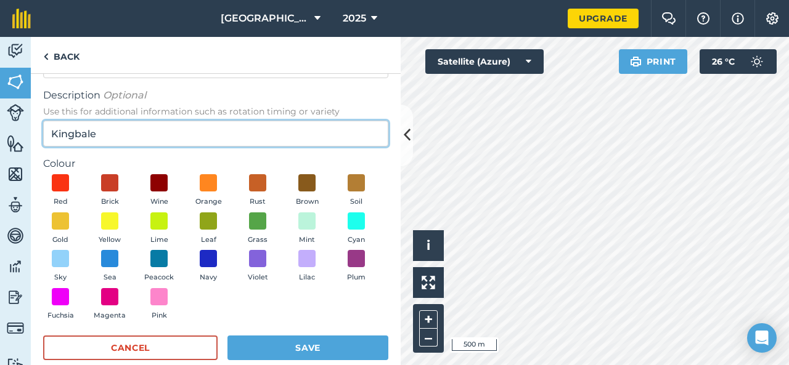
scroll to position [86, 0]
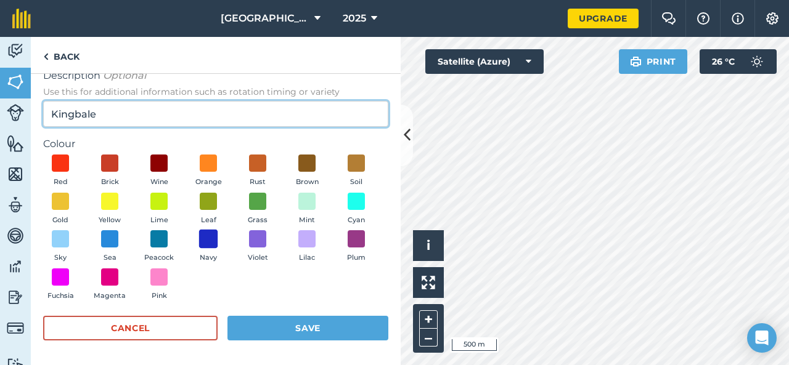
type input "Kingbale"
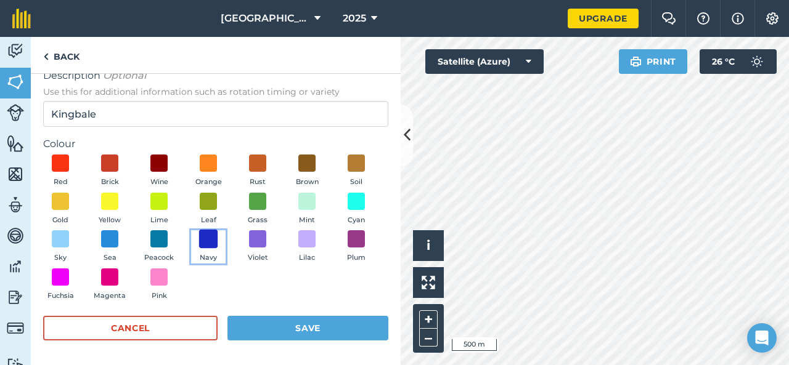
click at [218, 243] on span at bounding box center [208, 239] width 19 height 19
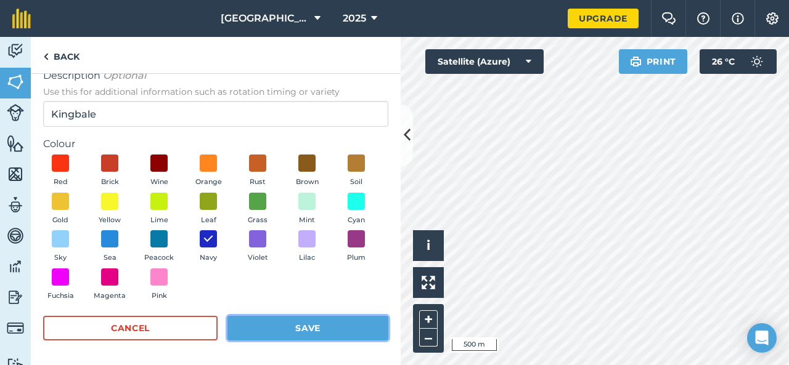
click at [293, 328] on button "Save" at bounding box center [307, 328] width 161 height 25
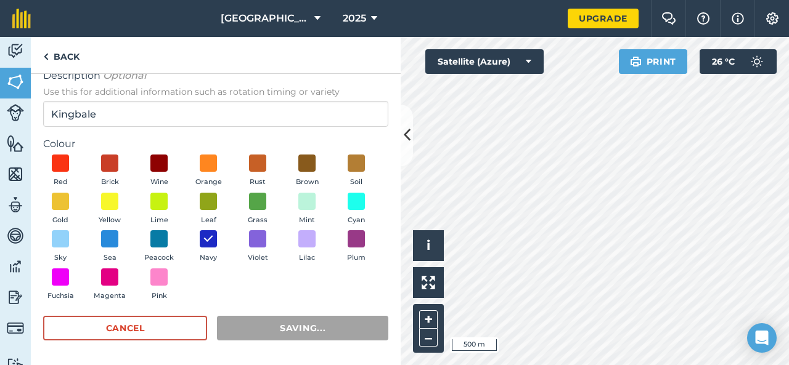
radio input "false"
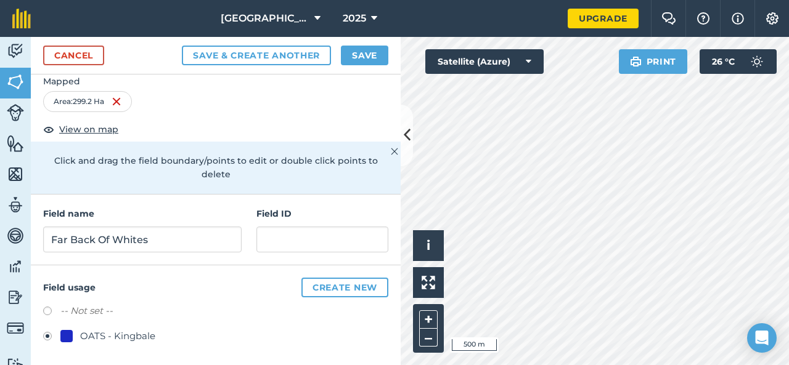
scroll to position [0, 0]
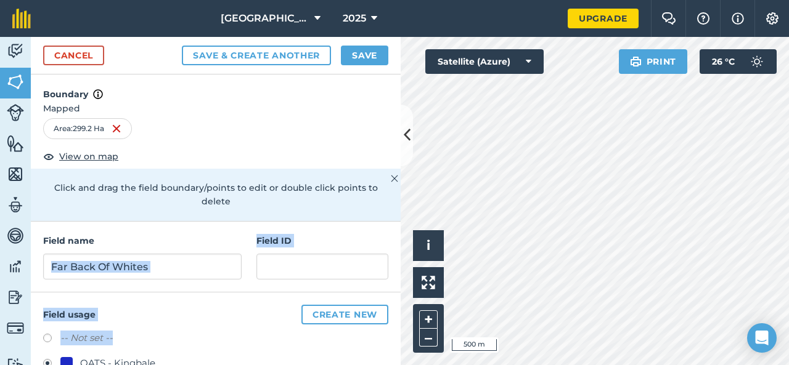
drag, startPoint x: 192, startPoint y: 330, endPoint x: 195, endPoint y: 236, distance: 93.7
click at [195, 236] on div "Boundary Mapped Area : 299.2 Ha View on map Click and drag the field boundary/p…" at bounding box center [216, 220] width 370 height 291
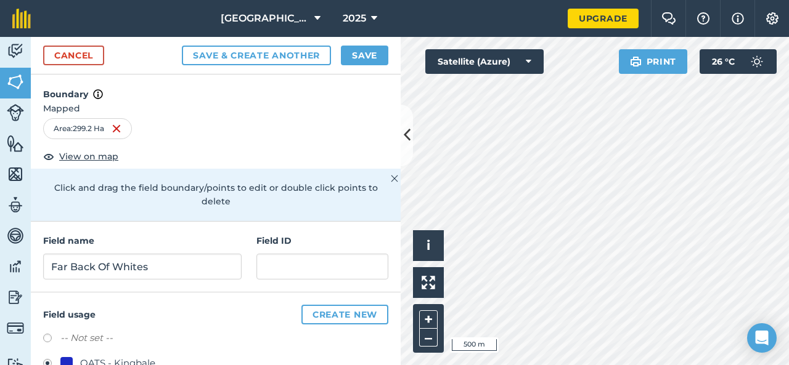
click at [219, 145] on div "Boundary Mapped Area : 299.2 Ha View on map Click and drag the field boundary/p…" at bounding box center [216, 148] width 370 height 147
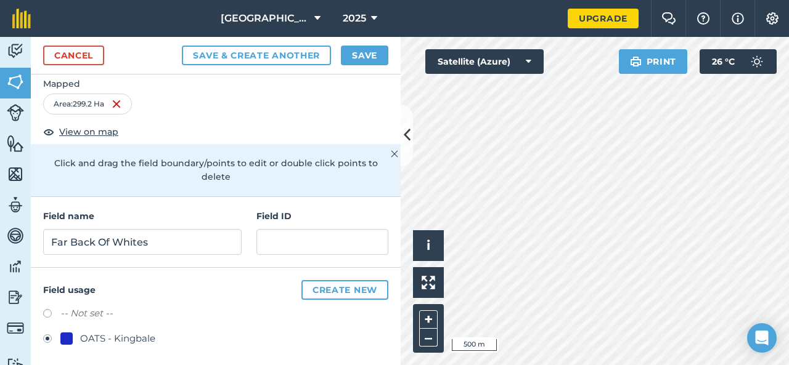
scroll to position [27, 0]
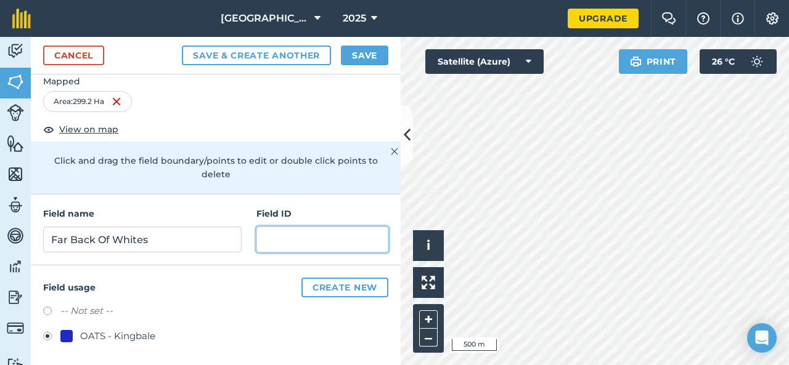
click at [274, 234] on input "text" at bounding box center [322, 240] width 132 height 26
click at [97, 129] on span "View on map" at bounding box center [88, 130] width 59 height 14
click at [373, 62] on button "Save" at bounding box center [364, 56] width 47 height 20
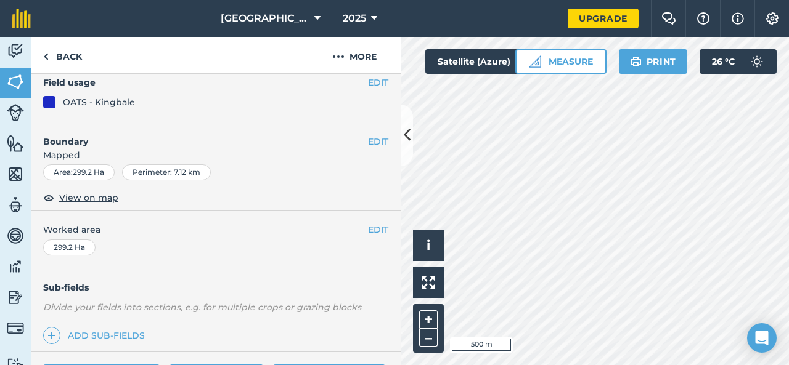
scroll to position [112, 0]
click at [368, 227] on button "EDIT" at bounding box center [378, 230] width 20 height 14
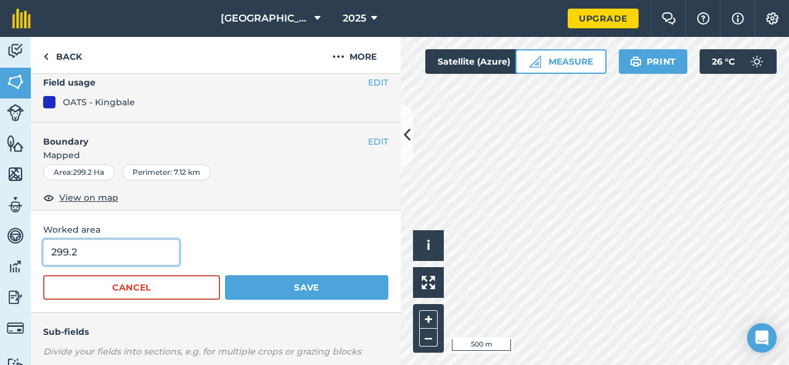
click at [128, 248] on input "299.2" at bounding box center [111, 253] width 136 height 26
type input "2"
type input "175"
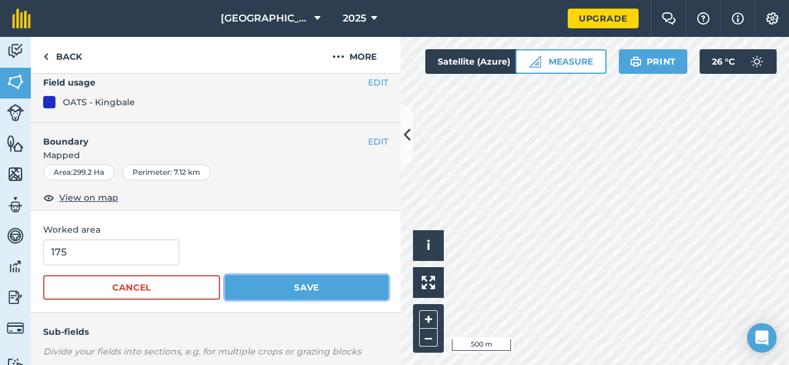
click at [262, 286] on button "Save" at bounding box center [306, 287] width 163 height 25
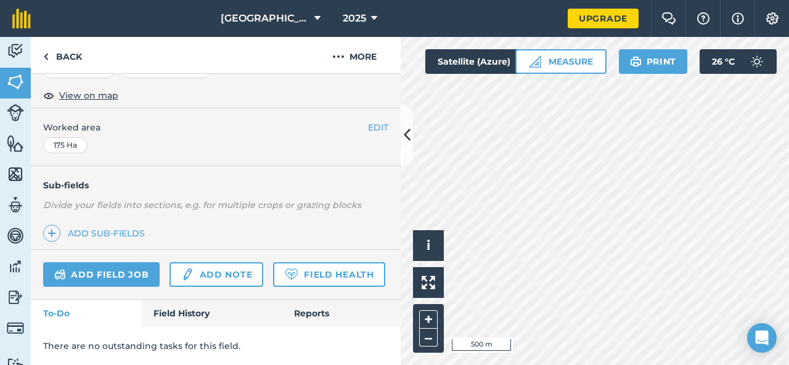
scroll to position [246, 0]
click at [94, 225] on link "Add sub-fields" at bounding box center [96, 233] width 107 height 17
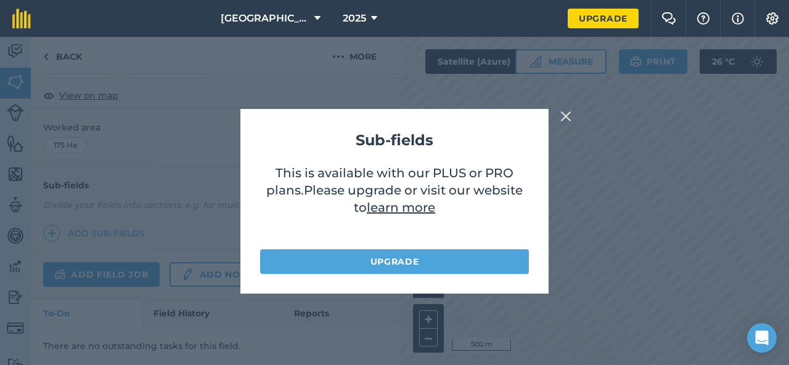
click at [568, 110] on img at bounding box center [565, 116] width 11 height 15
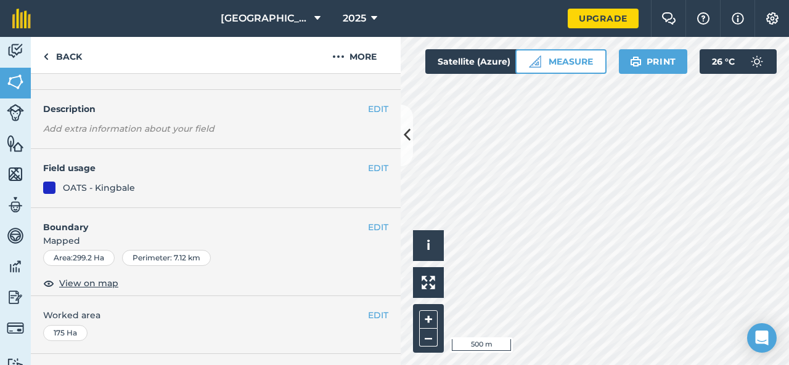
scroll to position [0, 0]
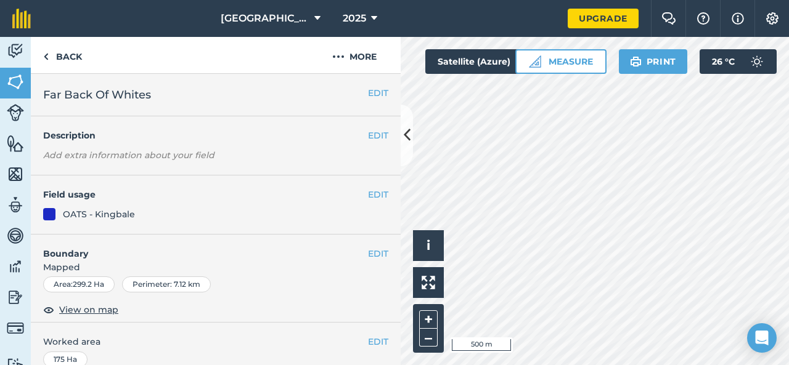
click at [52, 214] on div at bounding box center [49, 214] width 12 height 12
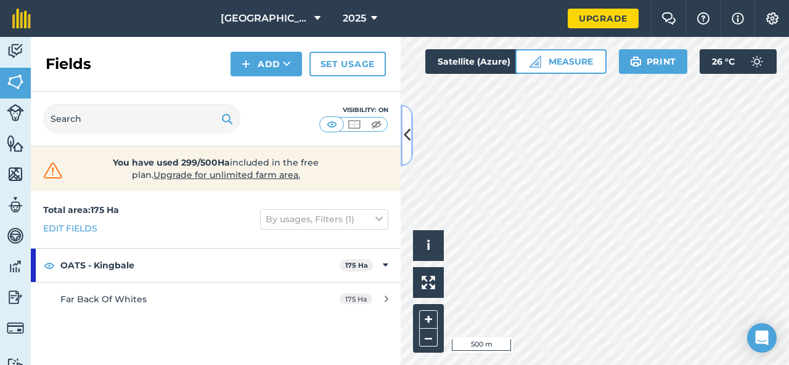
click at [409, 140] on icon at bounding box center [407, 135] width 7 height 22
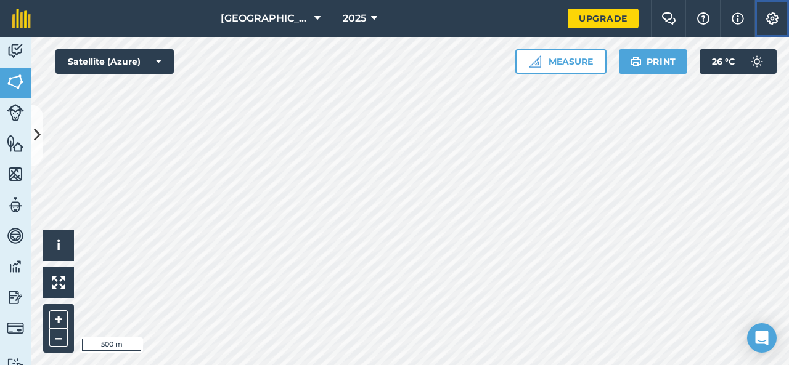
click at [767, 25] on button "Settings" at bounding box center [771, 18] width 35 height 37
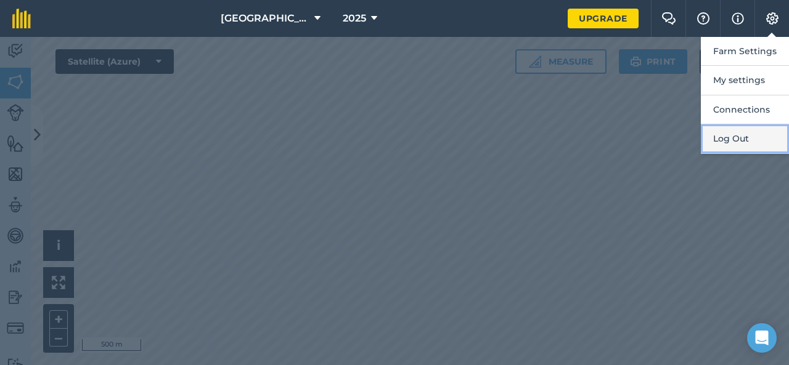
click at [730, 141] on button "Log Out" at bounding box center [745, 138] width 88 height 29
